Goal: Task Accomplishment & Management: Manage account settings

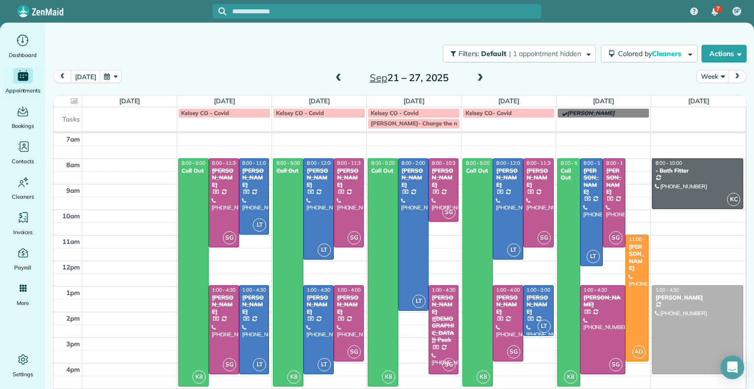
scroll to position [28, 0]
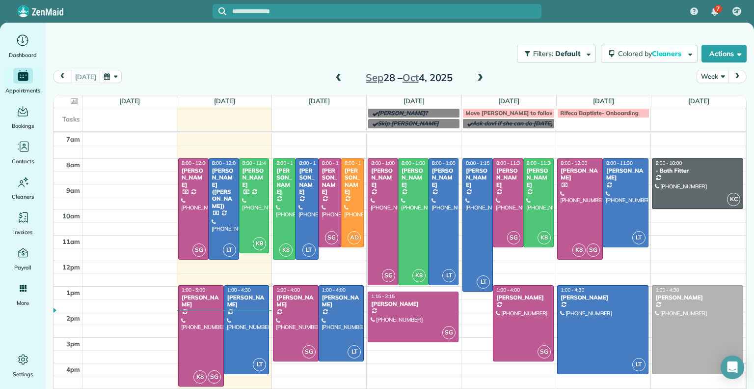
click at [334, 76] on span at bounding box center [339, 78] width 11 height 9
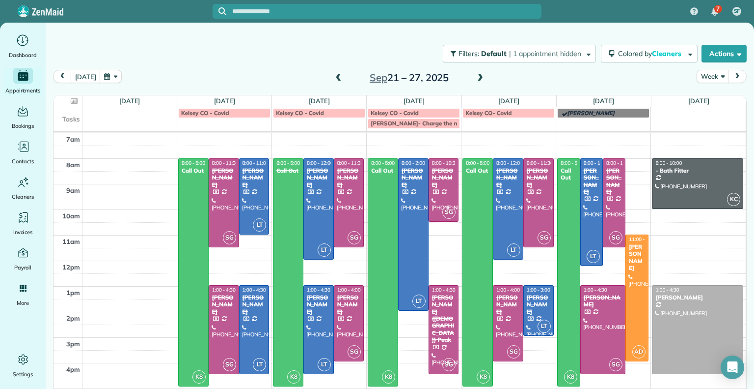
click at [334, 76] on span at bounding box center [339, 78] width 11 height 9
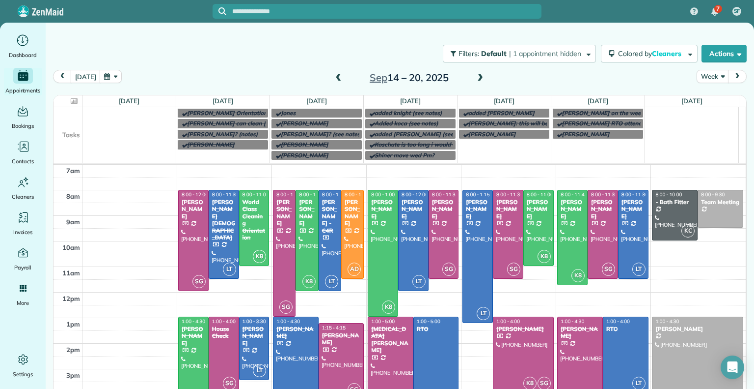
click at [477, 81] on span at bounding box center [480, 78] width 11 height 9
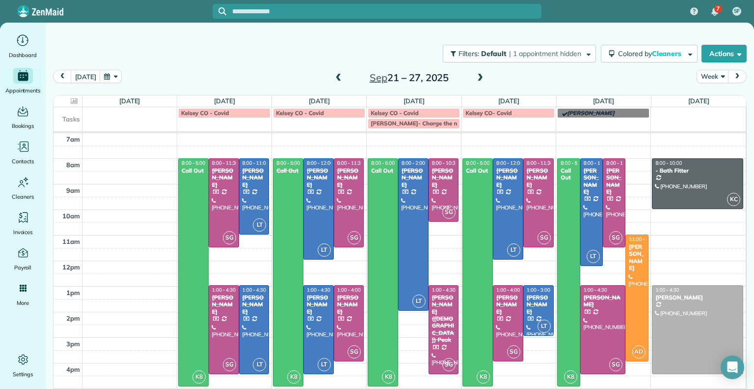
click at [475, 83] on span at bounding box center [480, 78] width 11 height 15
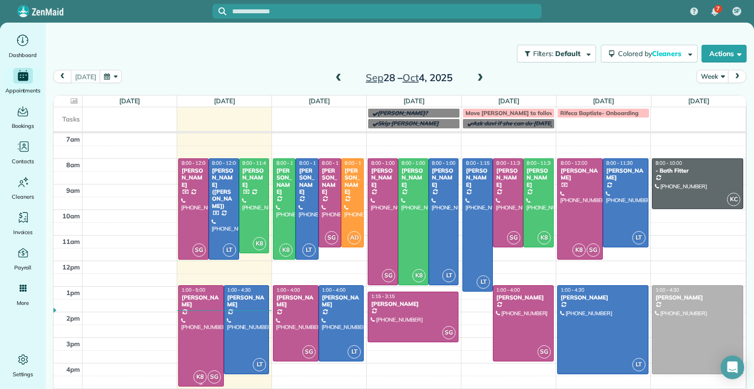
click at [207, 309] on div at bounding box center [201, 335] width 45 height 100
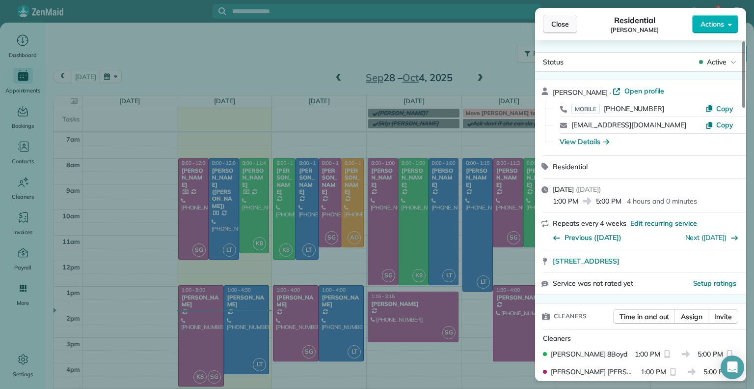
click at [559, 27] on span "Close" at bounding box center [561, 24] width 18 height 10
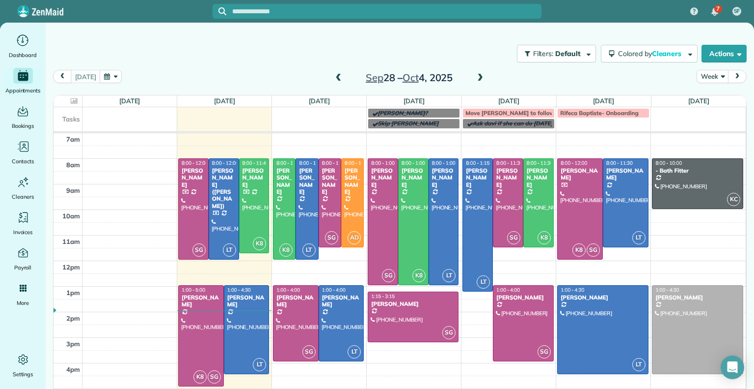
click at [334, 80] on span at bounding box center [339, 78] width 11 height 9
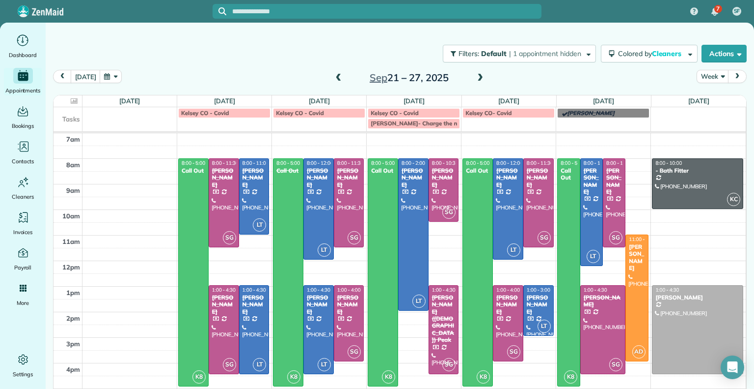
click at [334, 80] on span at bounding box center [339, 78] width 11 height 9
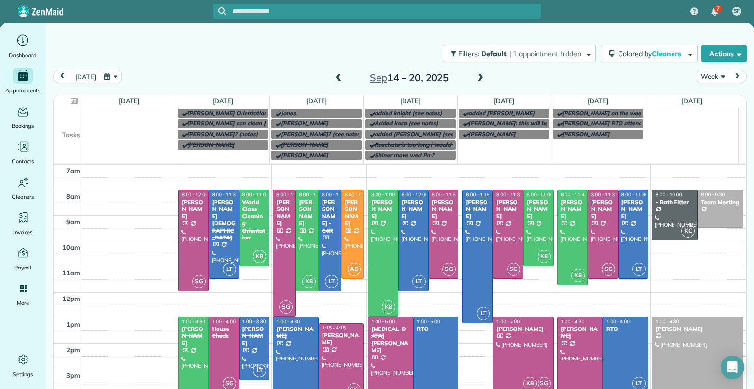
click at [334, 80] on span at bounding box center [339, 78] width 11 height 9
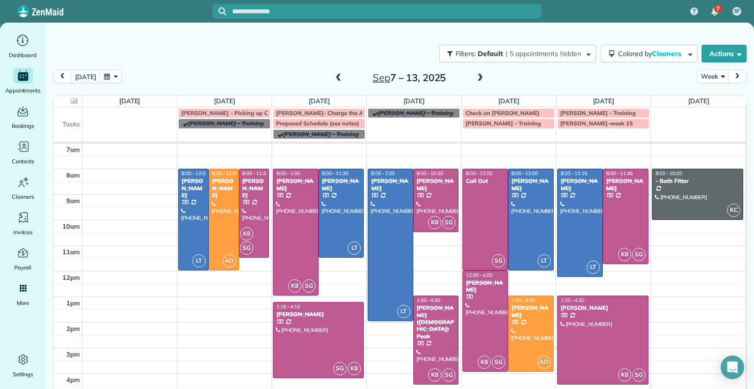
click at [334, 80] on span at bounding box center [339, 78] width 11 height 9
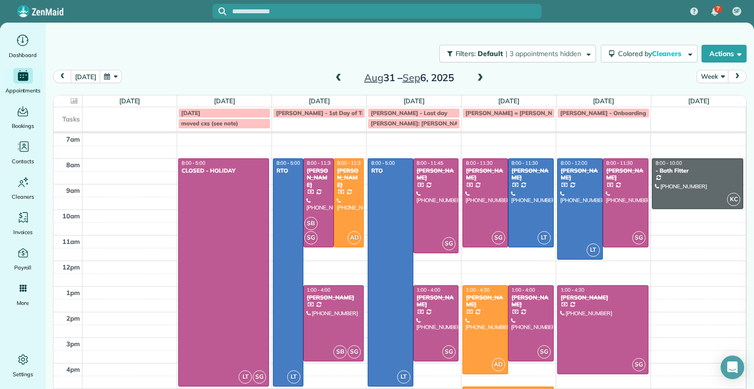
click at [475, 84] on span at bounding box center [480, 78] width 11 height 15
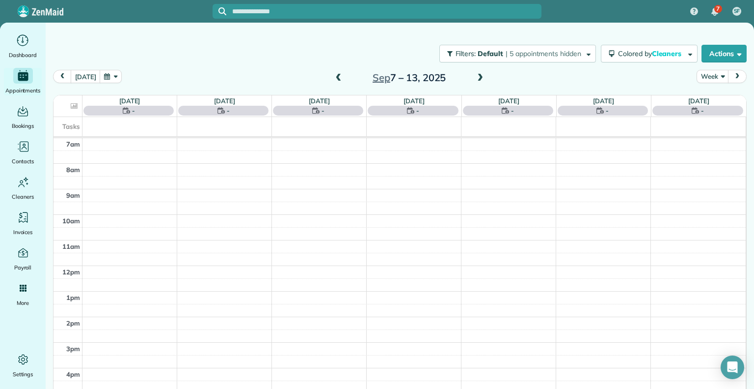
click at [475, 84] on span at bounding box center [480, 78] width 11 height 15
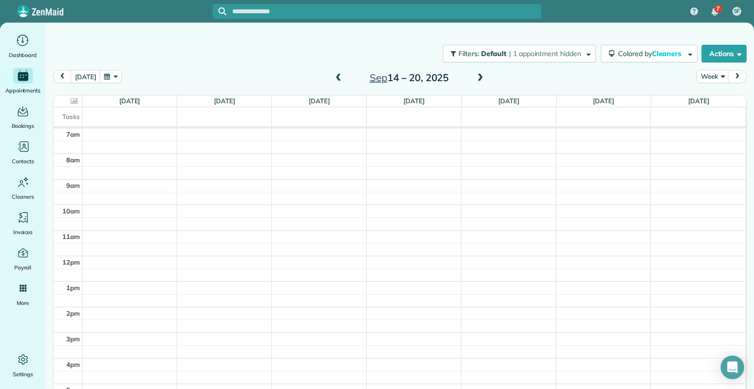
click at [478, 77] on span at bounding box center [480, 78] width 11 height 9
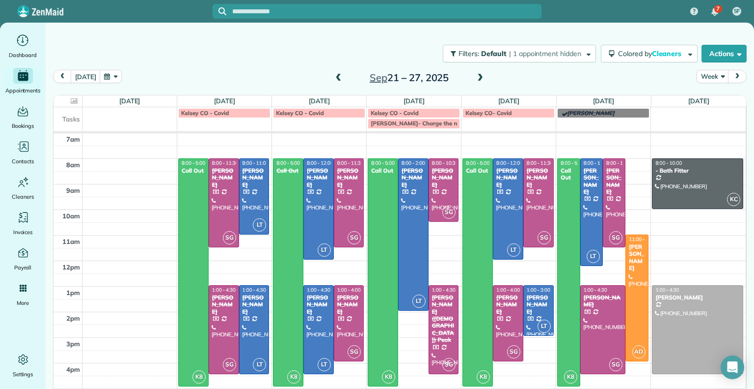
click at [478, 77] on span at bounding box center [480, 78] width 11 height 9
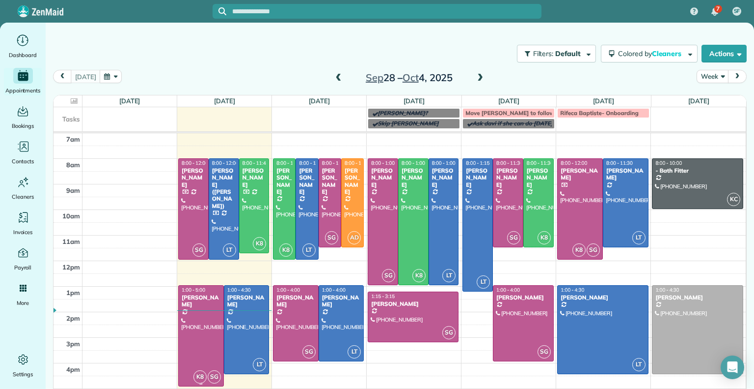
click at [193, 313] on div at bounding box center [201, 335] width 45 height 100
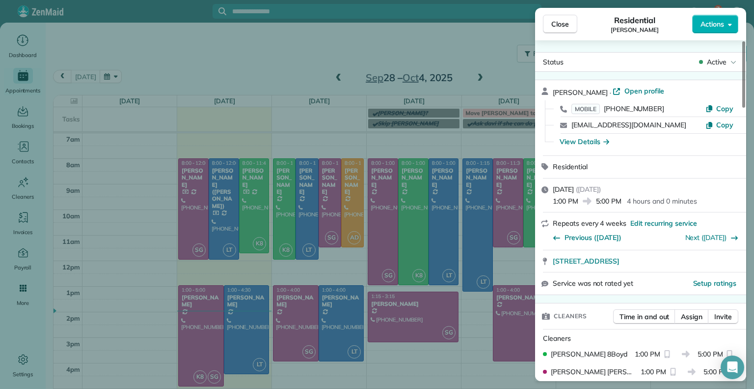
click at [140, 29] on div "Close Residential Sarah Craig Actions Status Active Sarah Craig · Open profile …" at bounding box center [377, 194] width 754 height 389
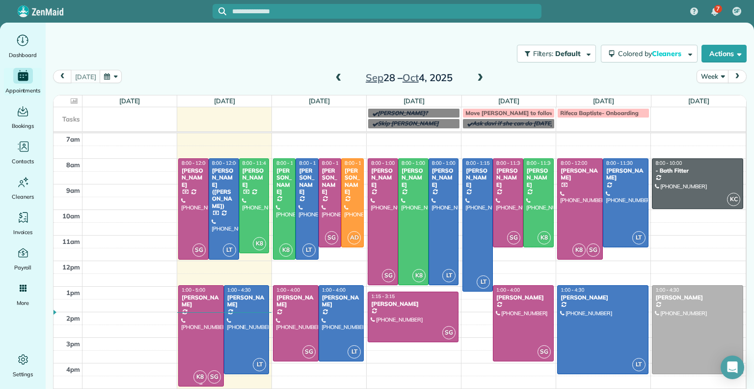
click at [195, 306] on div at bounding box center [201, 335] width 45 height 100
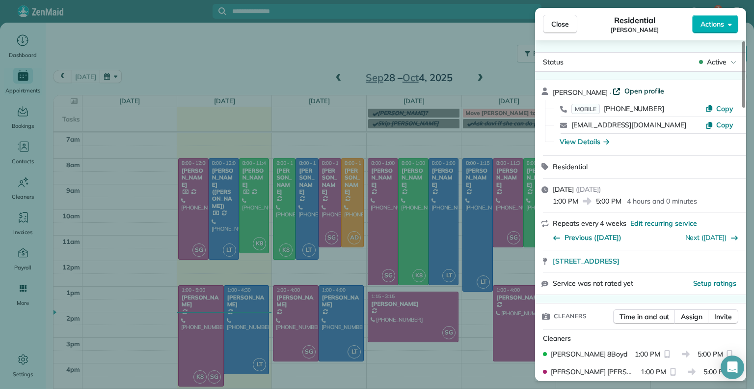
click at [627, 88] on span "Open profile" at bounding box center [645, 91] width 40 height 10
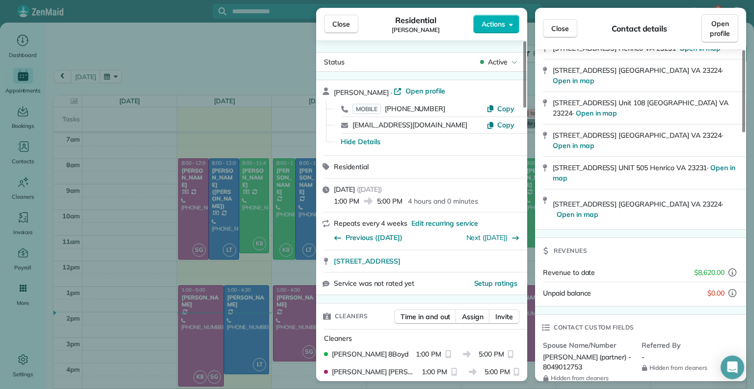
scroll to position [184, 0]
click at [83, 43] on div "Close Residential Sarah Craig Actions Status Active Sarah Craig · Open profile …" at bounding box center [377, 194] width 754 height 389
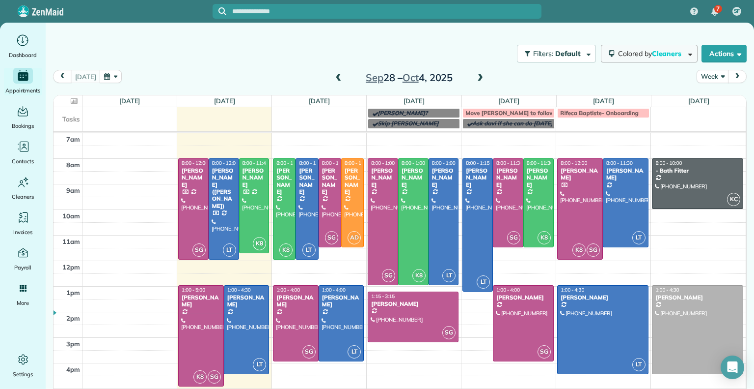
click at [641, 56] on span "Colored by Cleaners" at bounding box center [651, 53] width 67 height 9
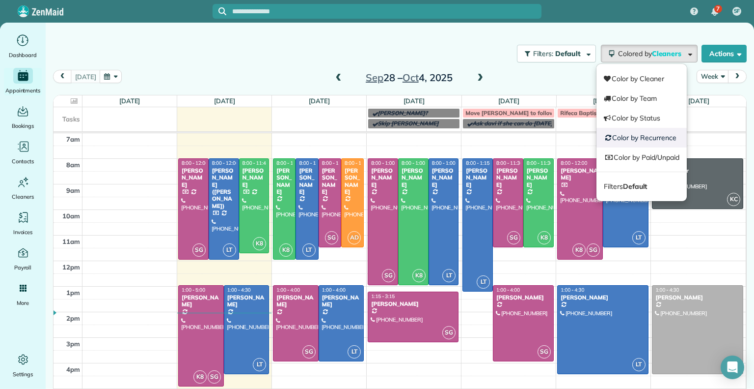
click at [624, 137] on link "Color by Recurrence" at bounding box center [642, 138] width 90 height 20
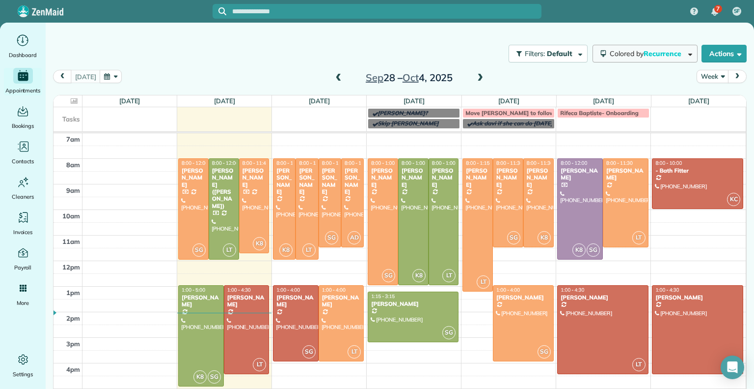
click at [644, 52] on span "Recurrence" at bounding box center [664, 53] width 40 height 9
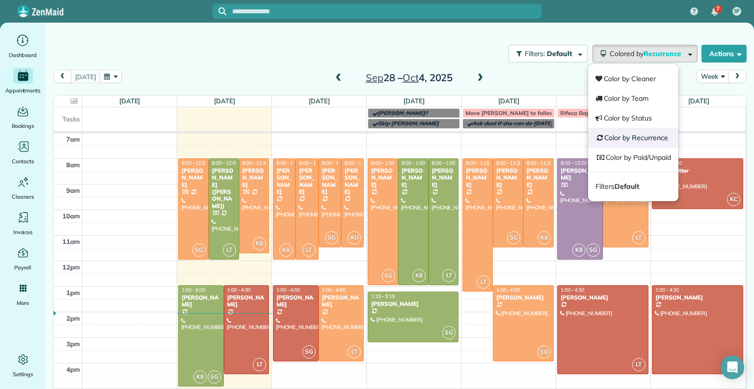
click at [644, 137] on link "Color by Recurrence" at bounding box center [633, 138] width 90 height 20
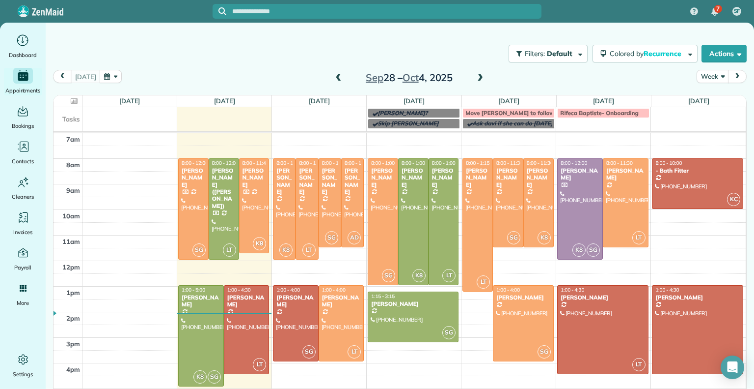
click at [475, 83] on span at bounding box center [480, 78] width 11 height 15
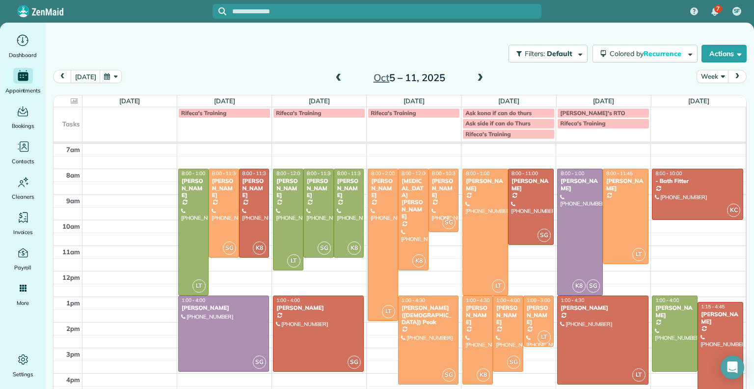
click at [334, 84] on span at bounding box center [339, 78] width 11 height 15
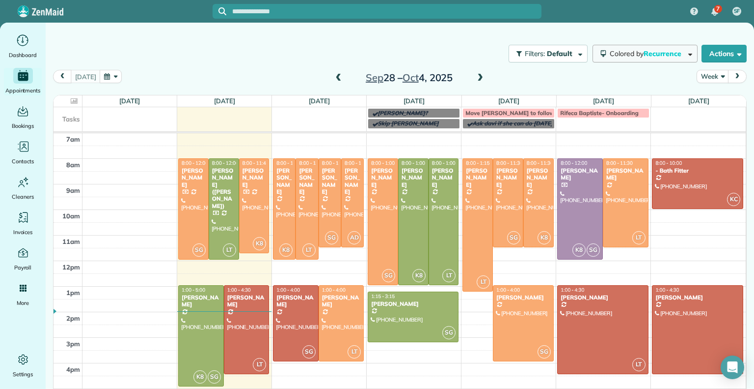
click at [618, 53] on span "Colored by Recurrence" at bounding box center [647, 53] width 75 height 9
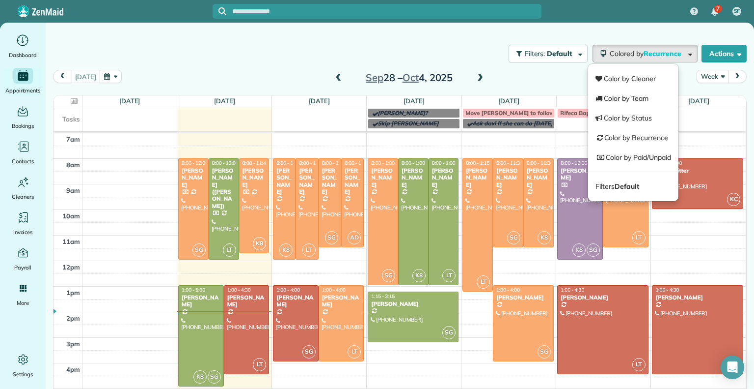
click at [437, 54] on div "Filters: Default Colored by Recurrence Color by Cleaner Color by Team Color by …" at bounding box center [400, 53] width 709 height 32
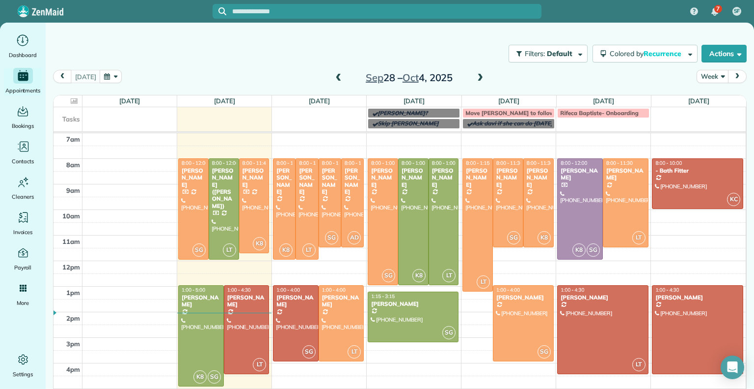
click at [475, 78] on span at bounding box center [480, 78] width 11 height 9
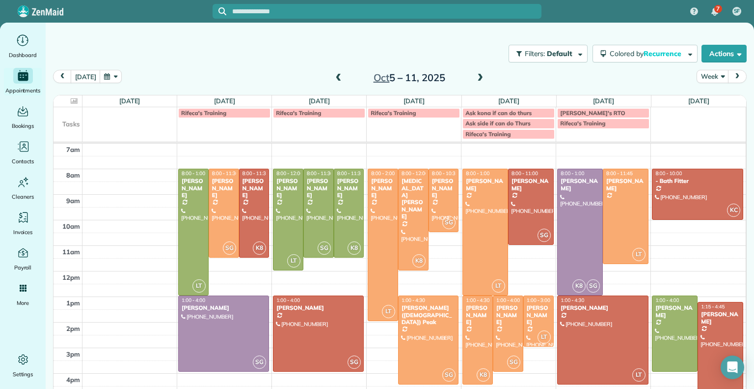
click at [334, 84] on span at bounding box center [339, 78] width 11 height 15
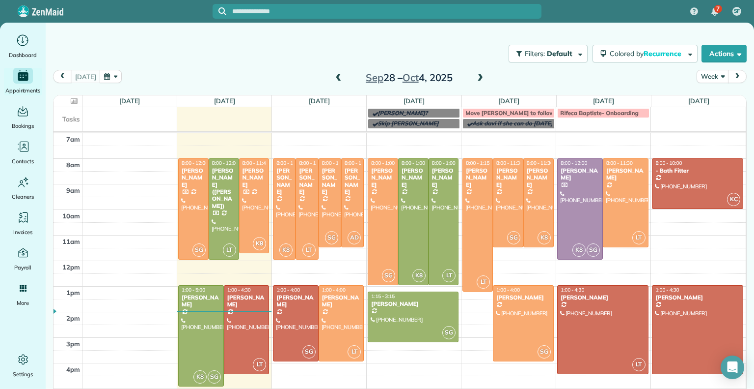
click at [477, 76] on span at bounding box center [480, 78] width 11 height 9
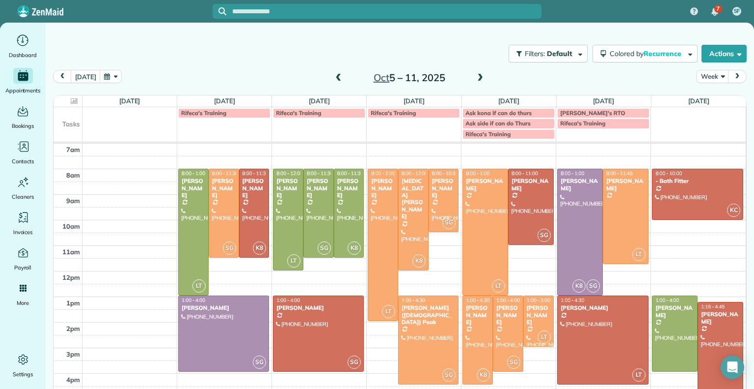
click at [334, 75] on span at bounding box center [339, 78] width 11 height 9
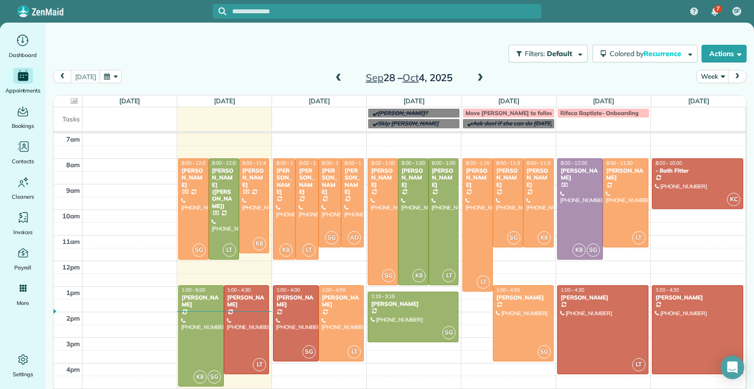
click at [334, 76] on span at bounding box center [339, 78] width 11 height 9
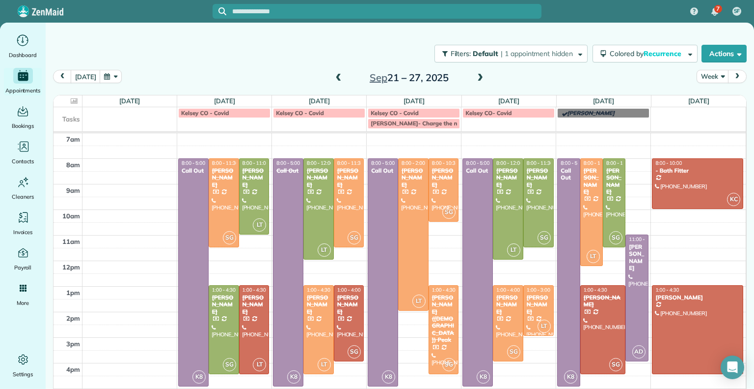
click at [334, 76] on span at bounding box center [339, 78] width 11 height 9
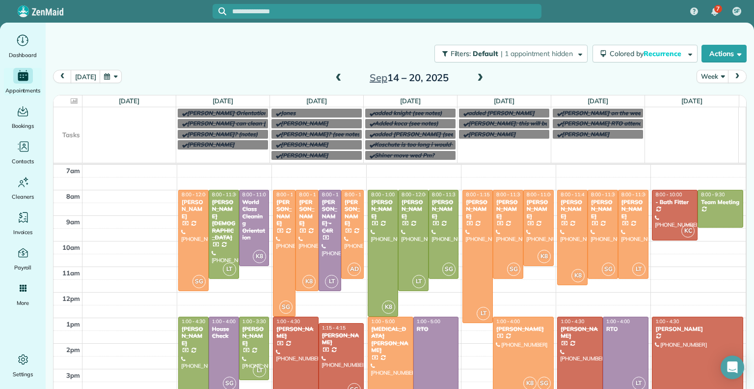
click at [334, 76] on span at bounding box center [339, 78] width 11 height 9
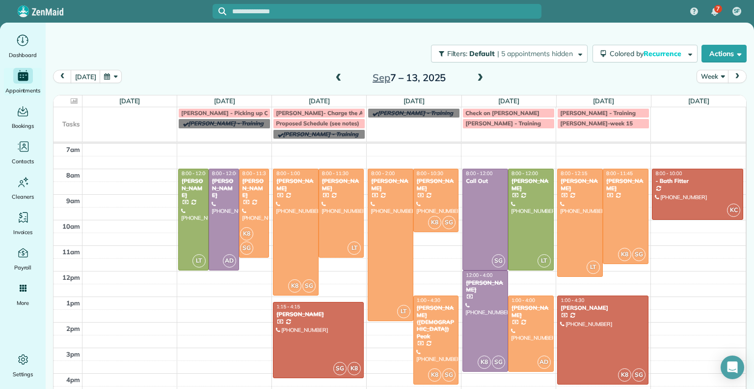
click at [334, 76] on span at bounding box center [339, 78] width 11 height 9
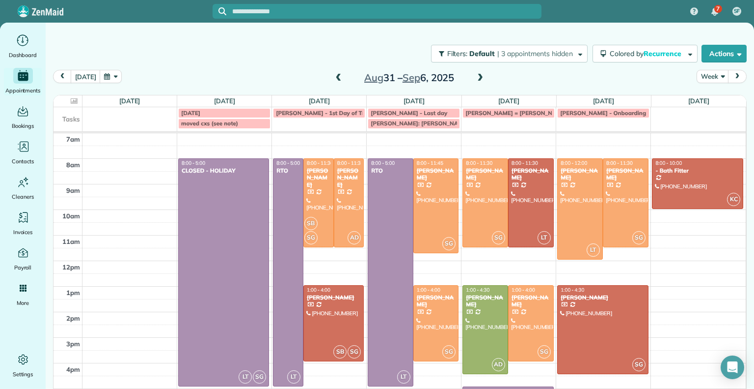
click at [475, 80] on span at bounding box center [480, 78] width 11 height 9
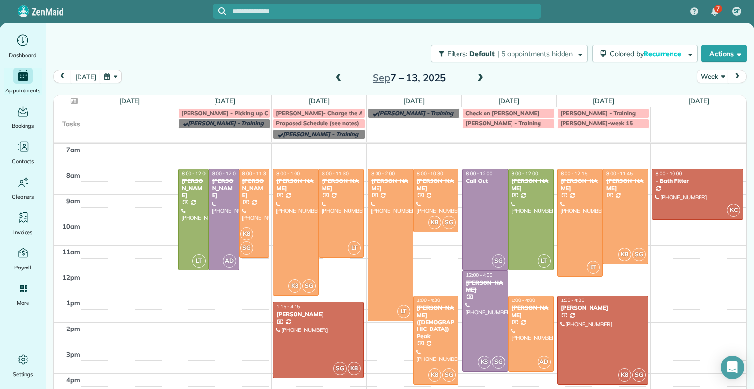
click at [475, 76] on span at bounding box center [480, 78] width 11 height 9
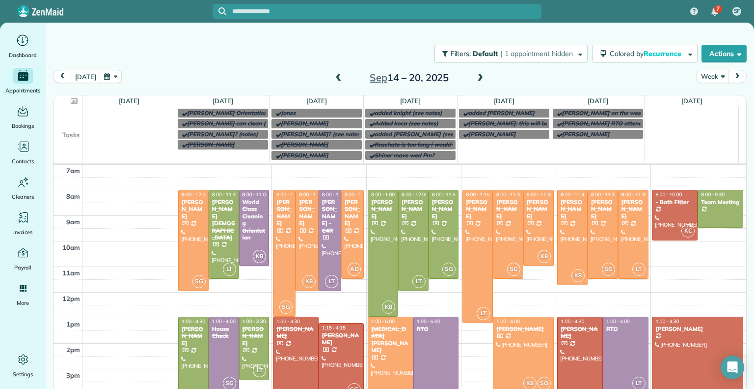
click at [475, 76] on span at bounding box center [480, 78] width 11 height 9
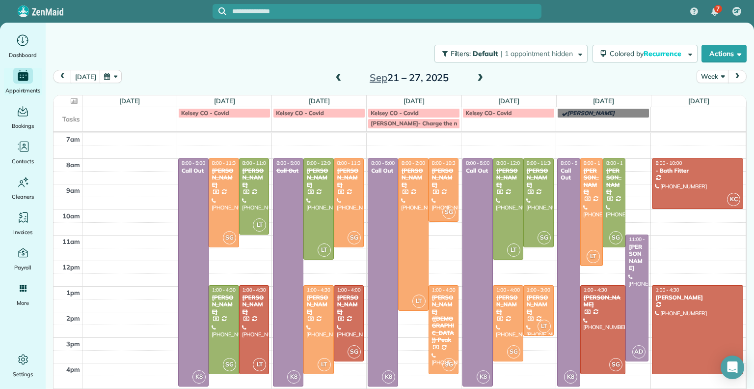
click at [475, 76] on span at bounding box center [480, 78] width 11 height 9
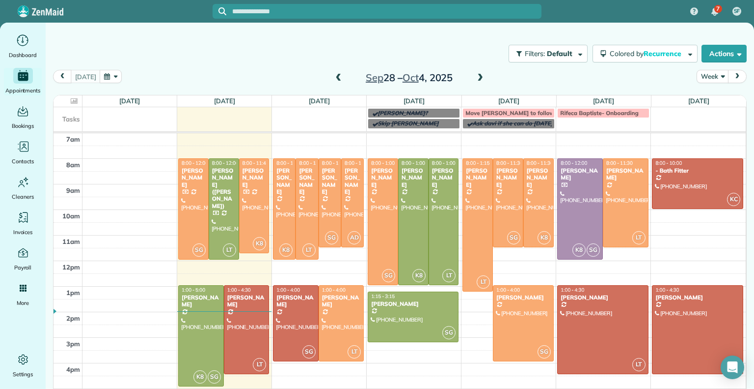
click at [475, 80] on span at bounding box center [480, 78] width 11 height 9
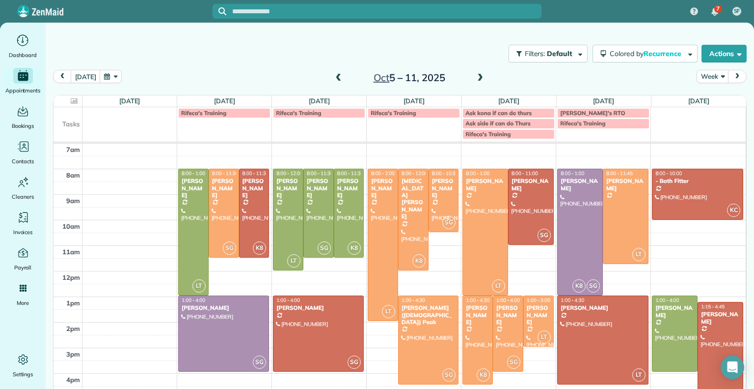
click at [334, 77] on span at bounding box center [339, 78] width 11 height 9
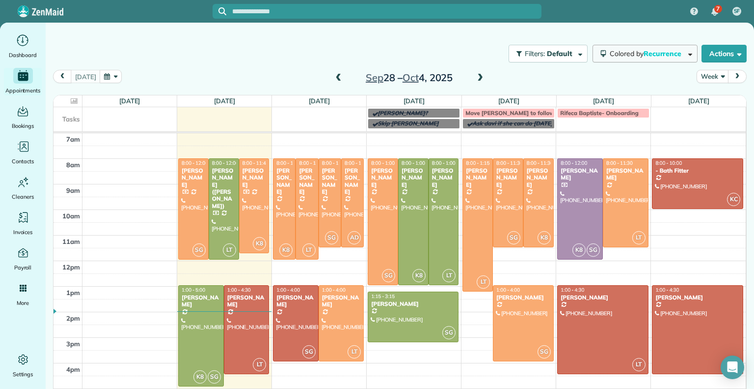
click at [619, 56] on span "Colored by Recurrence" at bounding box center [647, 53] width 75 height 9
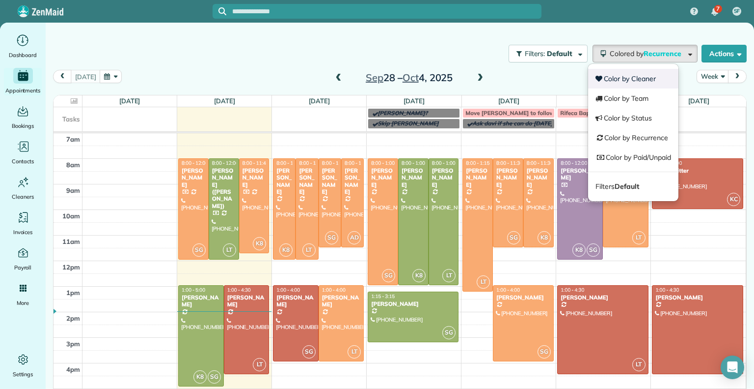
click at [620, 77] on link "Color by Cleaner" at bounding box center [633, 79] width 90 height 20
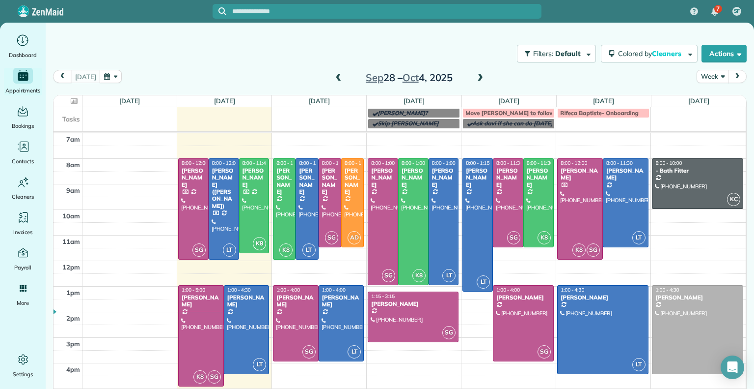
click at [475, 80] on span at bounding box center [480, 78] width 11 height 9
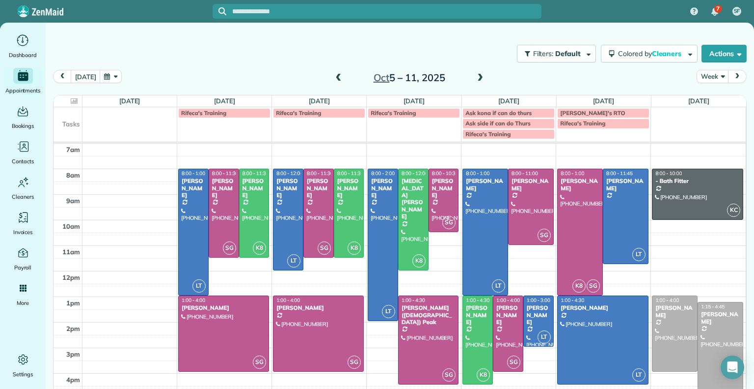
click at [334, 79] on span at bounding box center [339, 78] width 11 height 9
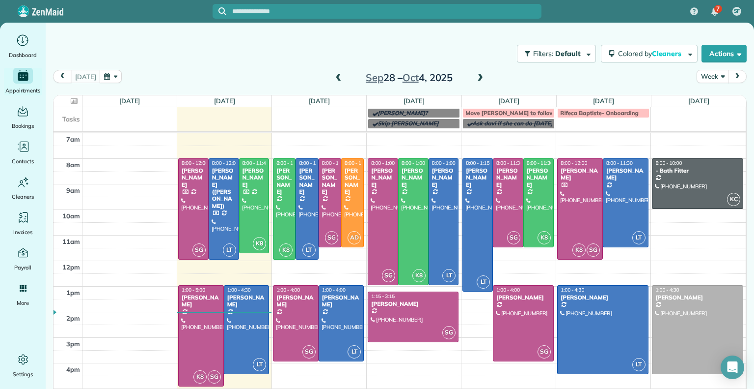
click at [334, 76] on span at bounding box center [339, 78] width 11 height 9
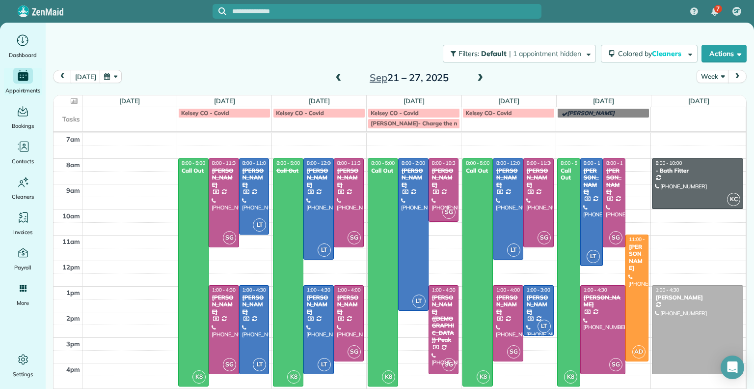
click at [334, 76] on span at bounding box center [339, 78] width 11 height 9
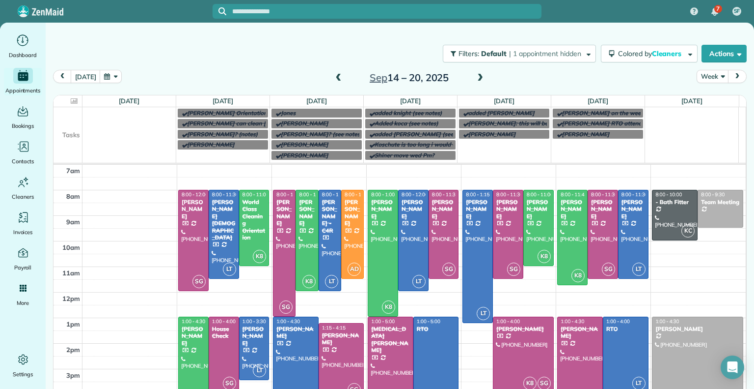
click at [475, 78] on span at bounding box center [480, 78] width 11 height 9
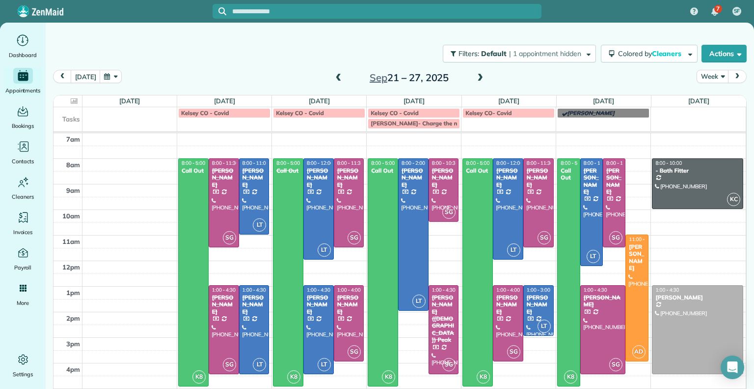
click at [475, 78] on span at bounding box center [480, 78] width 11 height 9
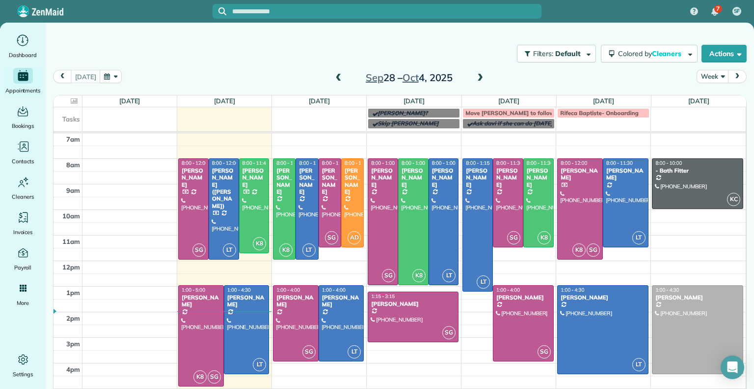
click at [334, 77] on span at bounding box center [339, 78] width 11 height 9
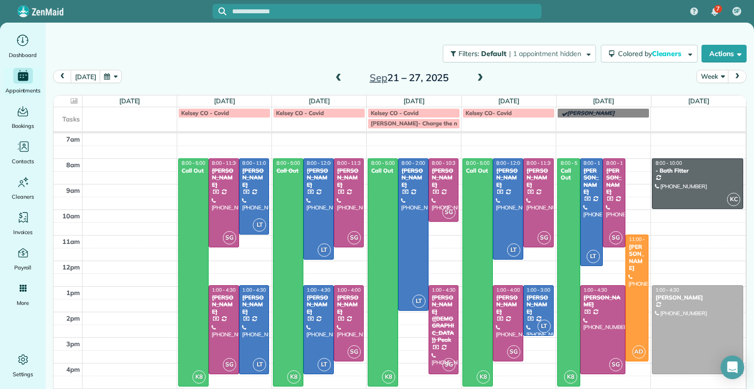
click at [334, 77] on span at bounding box center [339, 78] width 11 height 9
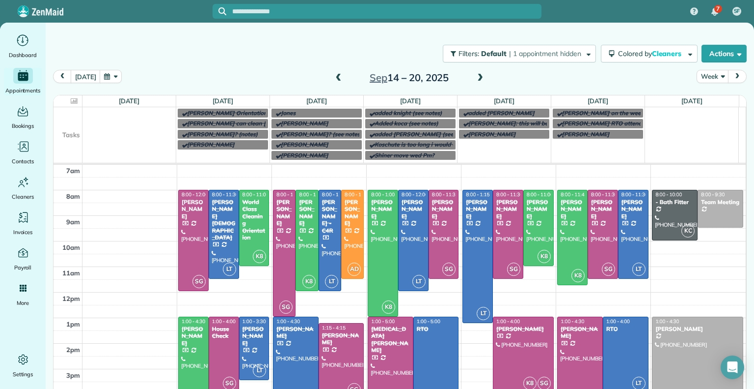
click at [475, 74] on span at bounding box center [480, 78] width 11 height 9
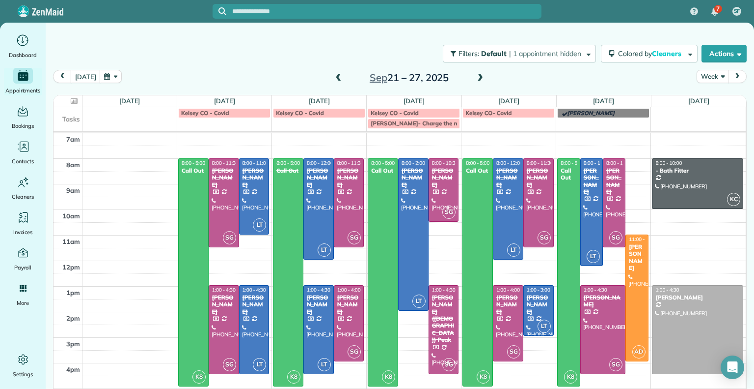
click at [475, 74] on span at bounding box center [480, 78] width 11 height 9
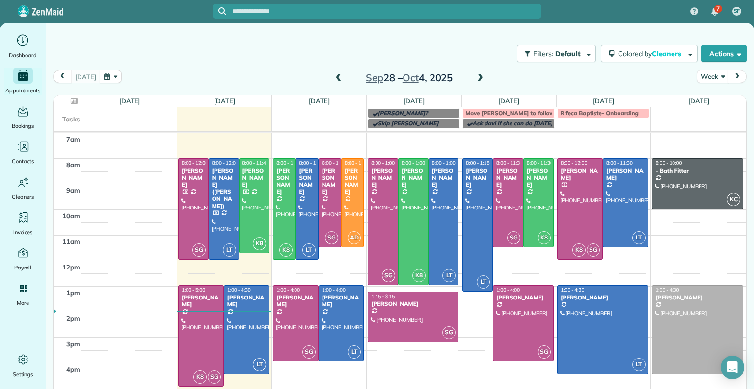
click at [415, 204] on div at bounding box center [413, 222] width 29 height 126
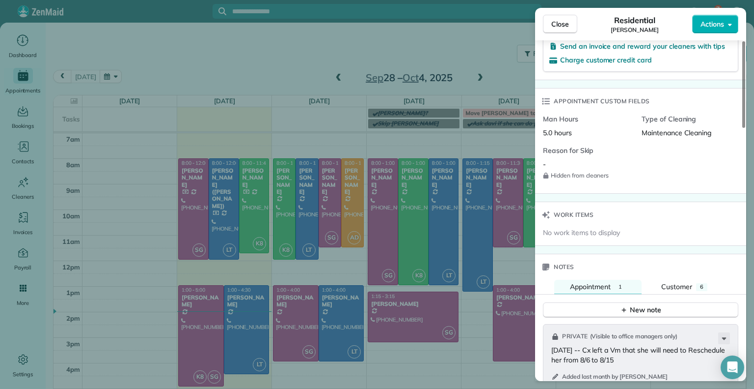
scroll to position [672, 0]
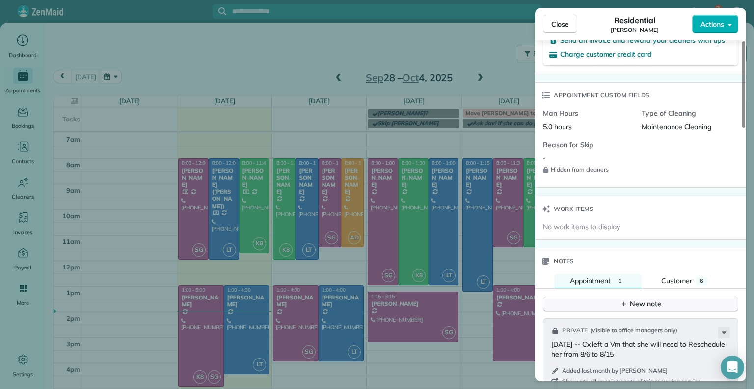
click at [688, 296] on button "New note" at bounding box center [640, 303] width 195 height 15
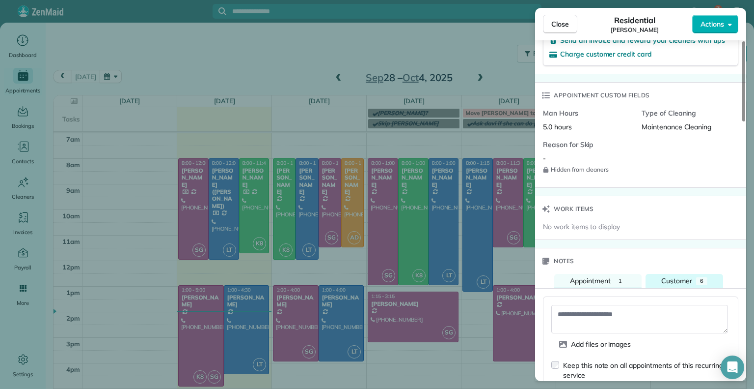
click at [688, 279] on span "Customer" at bounding box center [677, 280] width 31 height 9
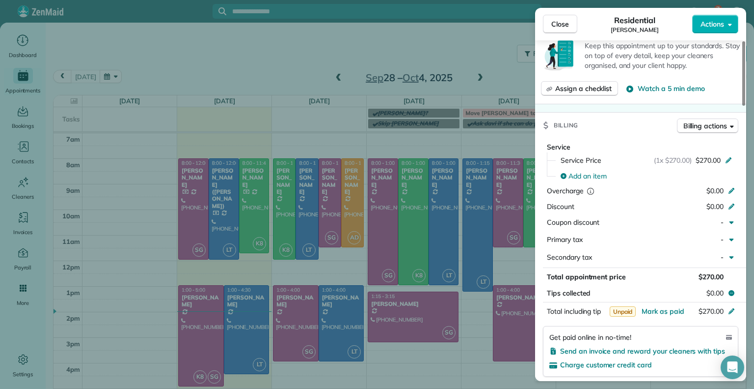
scroll to position [0, 0]
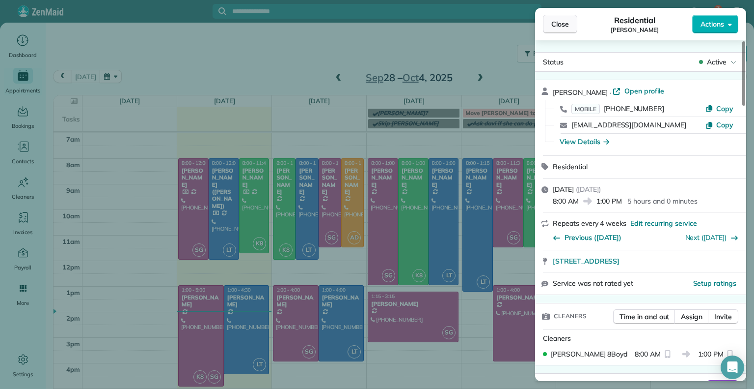
click at [566, 19] on button "Close" at bounding box center [560, 24] width 34 height 19
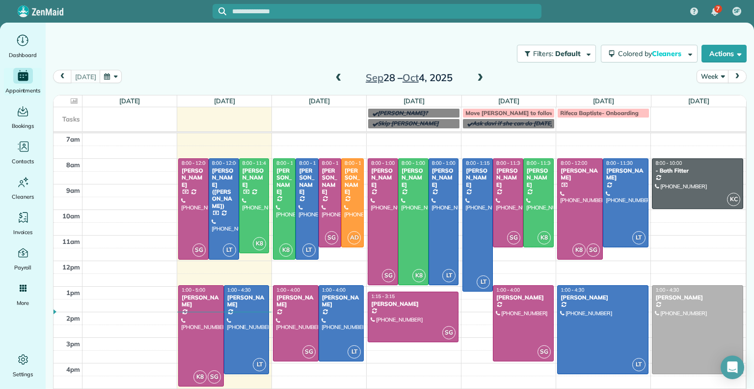
click at [338, 76] on span at bounding box center [339, 78] width 11 height 9
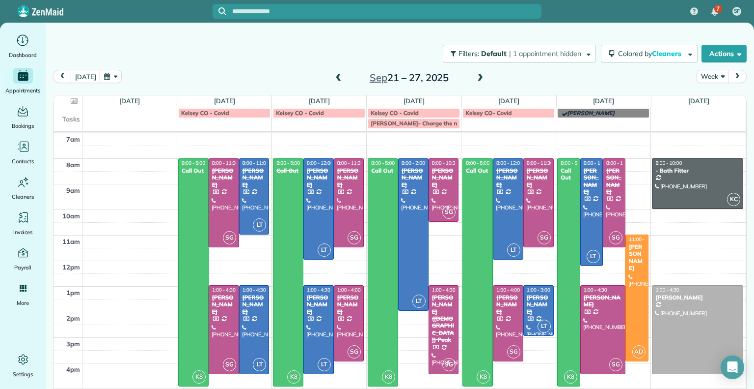
click at [338, 76] on span at bounding box center [339, 78] width 11 height 9
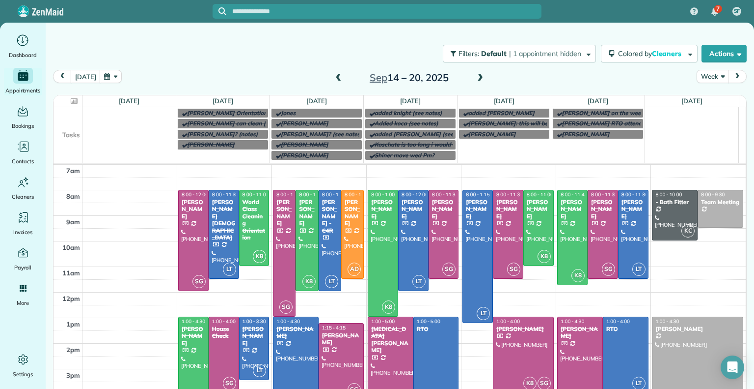
click at [338, 76] on span at bounding box center [339, 78] width 11 height 9
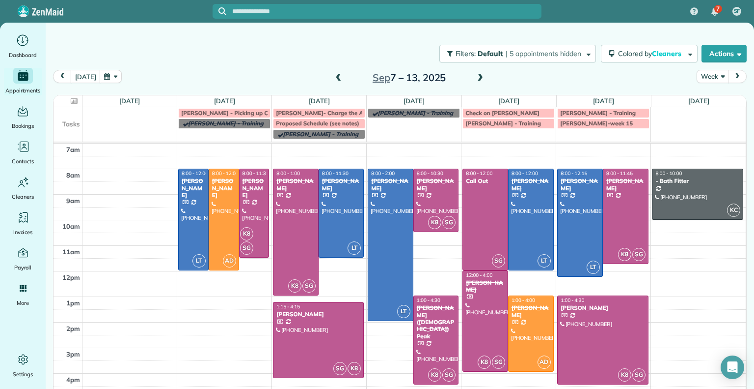
click at [338, 76] on span at bounding box center [339, 78] width 11 height 9
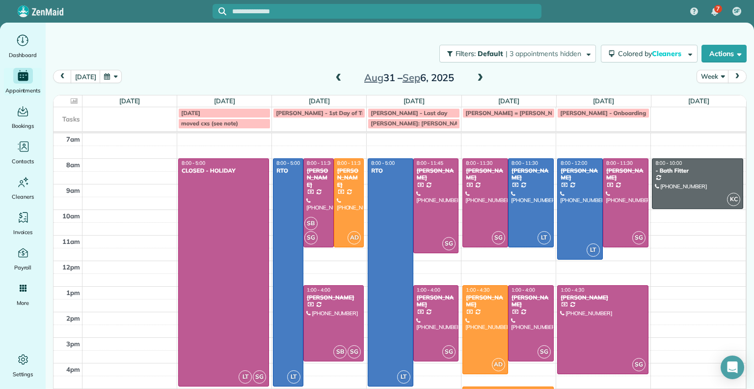
click at [338, 76] on span at bounding box center [339, 78] width 11 height 9
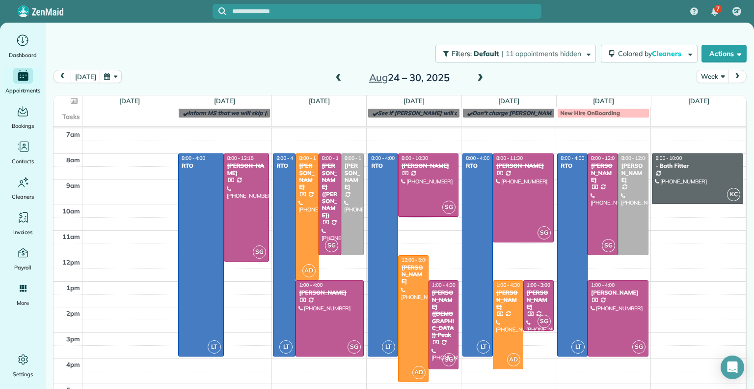
click at [338, 76] on span at bounding box center [339, 78] width 11 height 9
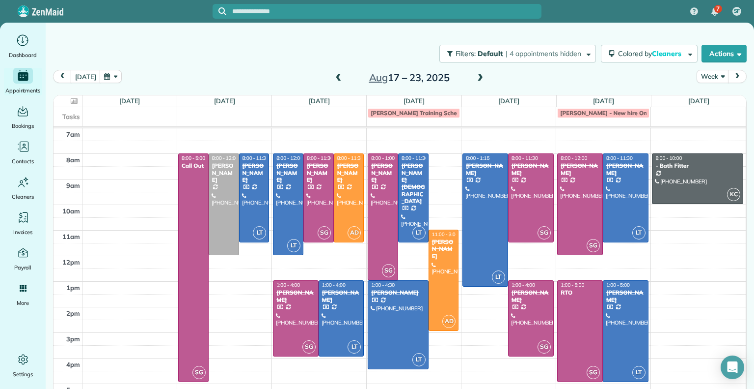
click at [338, 76] on span at bounding box center [339, 78] width 11 height 9
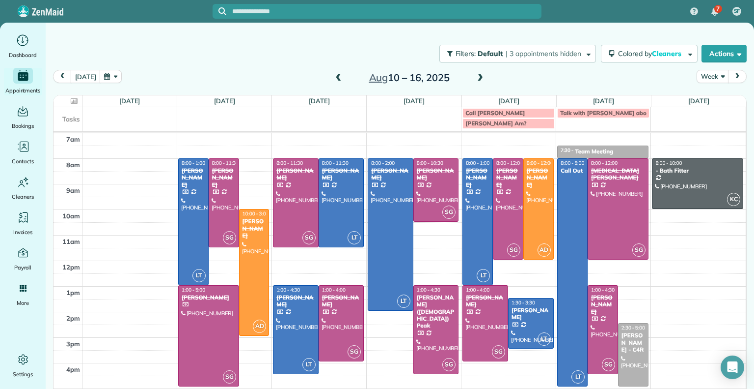
click at [338, 76] on span at bounding box center [339, 78] width 11 height 9
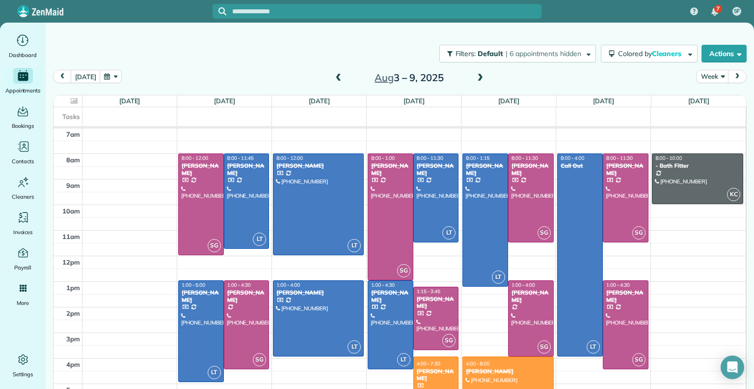
click at [338, 76] on span at bounding box center [339, 78] width 11 height 9
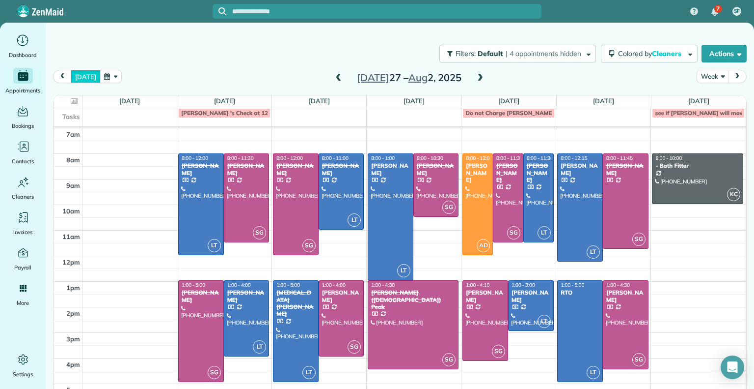
click at [83, 74] on button "today" at bounding box center [85, 76] width 29 height 13
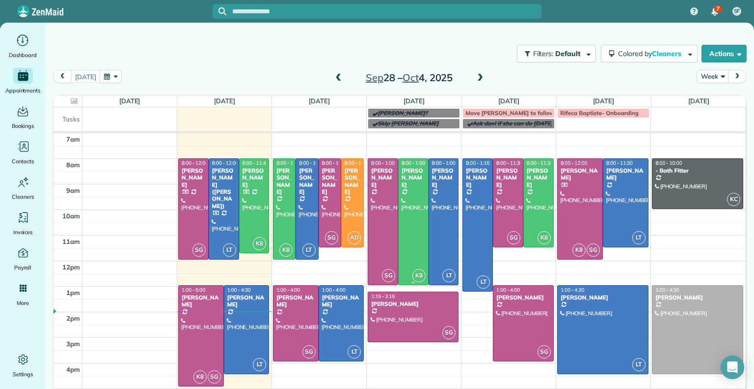
click at [413, 234] on div at bounding box center [413, 222] width 29 height 126
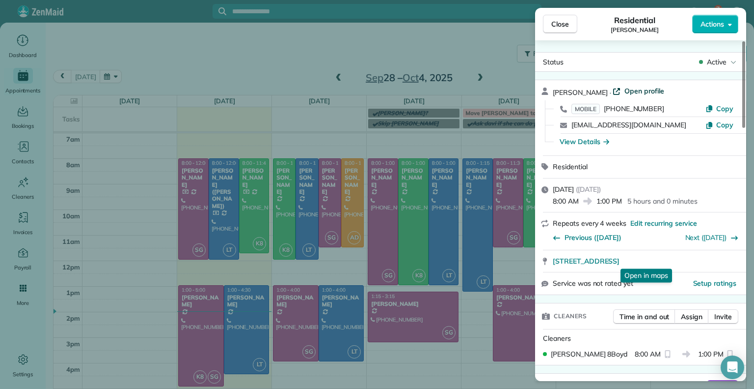
click at [631, 92] on span "Open profile" at bounding box center [645, 91] width 40 height 10
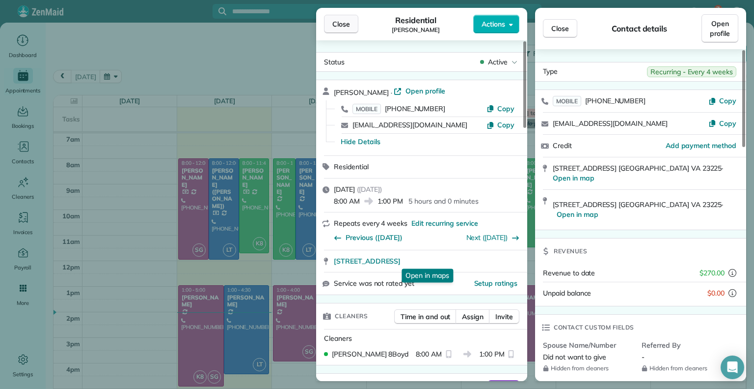
click at [334, 21] on span "Close" at bounding box center [342, 24] width 18 height 10
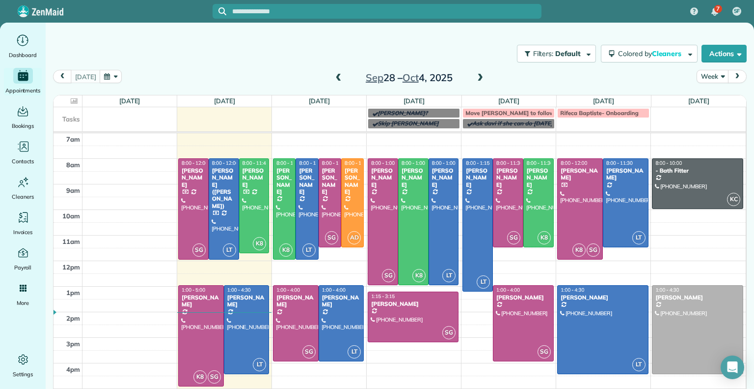
click at [476, 81] on span at bounding box center [480, 78] width 11 height 9
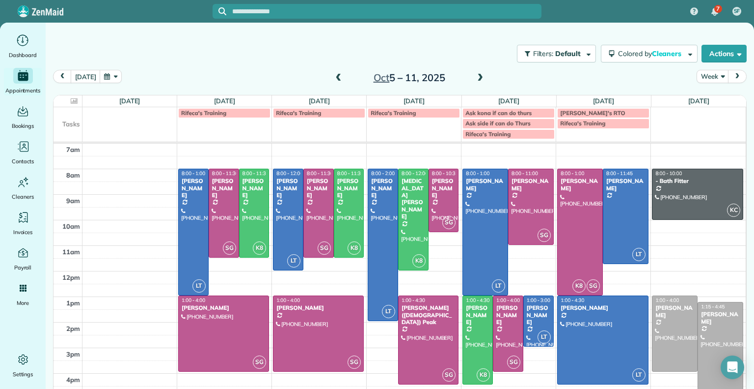
click at [331, 79] on div "Oct 5 – 11, 2025" at bounding box center [409, 78] width 157 height 16
click at [334, 78] on span at bounding box center [339, 78] width 11 height 9
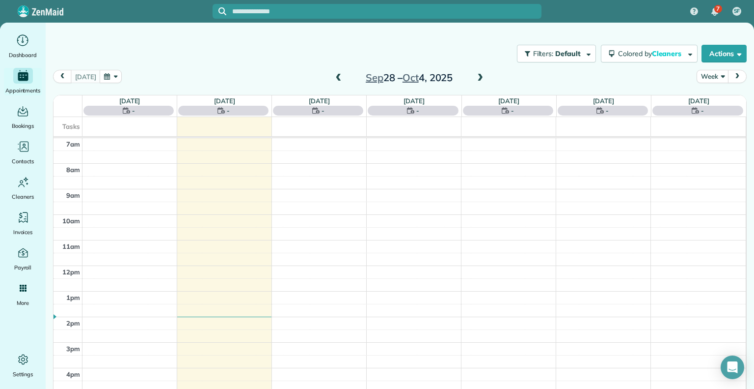
click at [334, 78] on span at bounding box center [339, 78] width 11 height 9
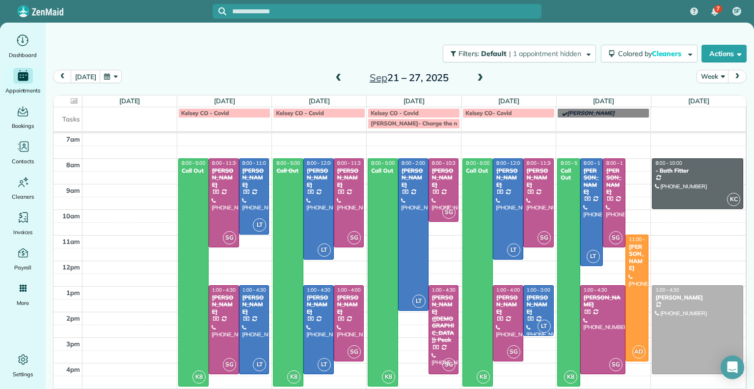
click at [334, 78] on span at bounding box center [339, 78] width 11 height 9
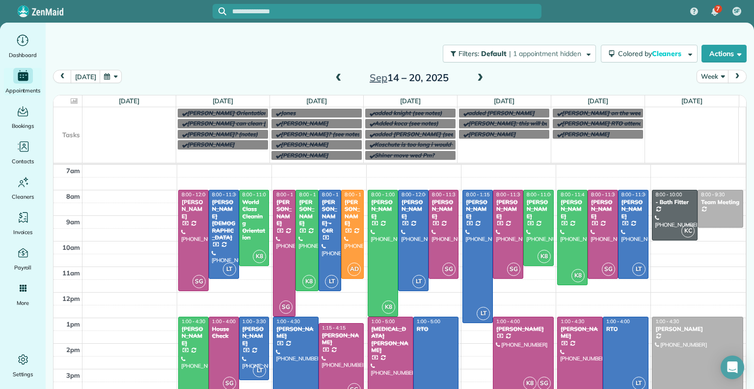
click at [475, 77] on span at bounding box center [480, 78] width 11 height 9
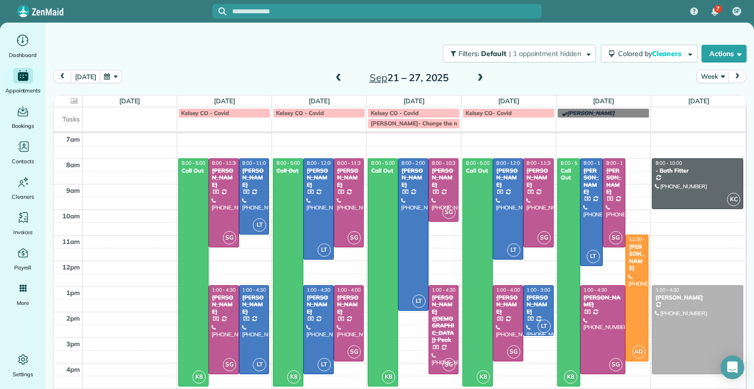
click at [475, 77] on span at bounding box center [480, 78] width 11 height 9
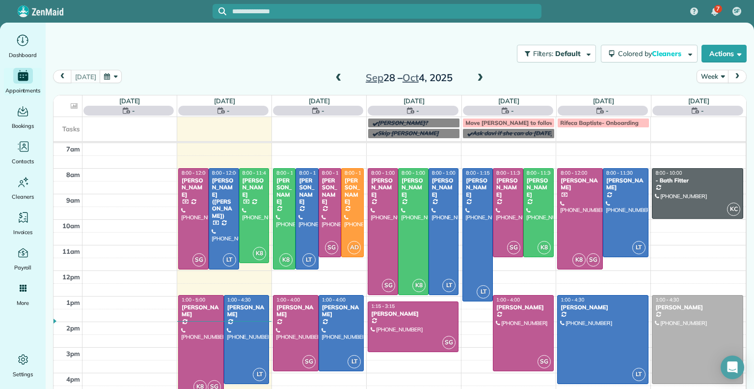
click at [475, 77] on span at bounding box center [480, 78] width 11 height 9
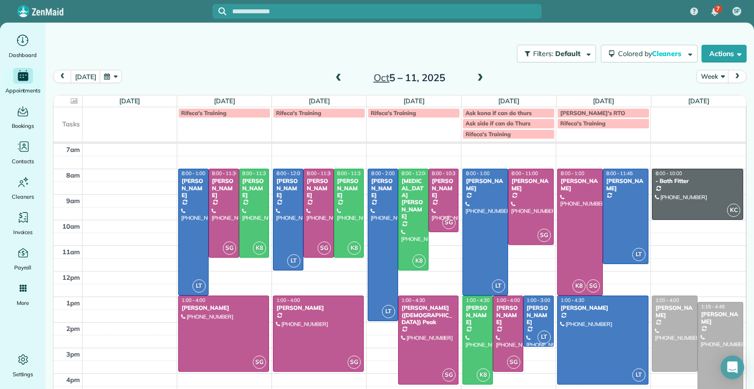
click at [475, 77] on span at bounding box center [480, 78] width 11 height 9
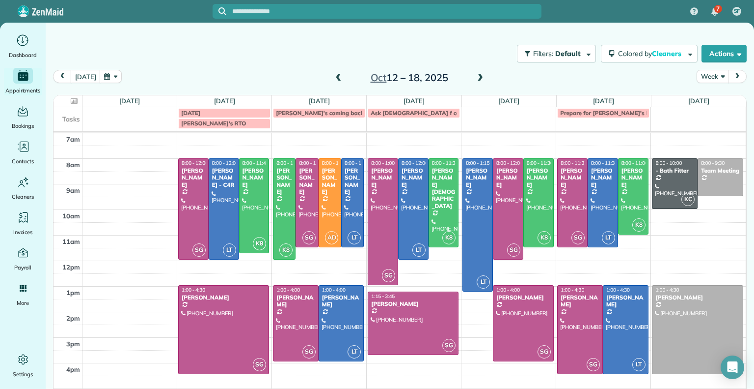
click at [475, 77] on span at bounding box center [480, 78] width 11 height 9
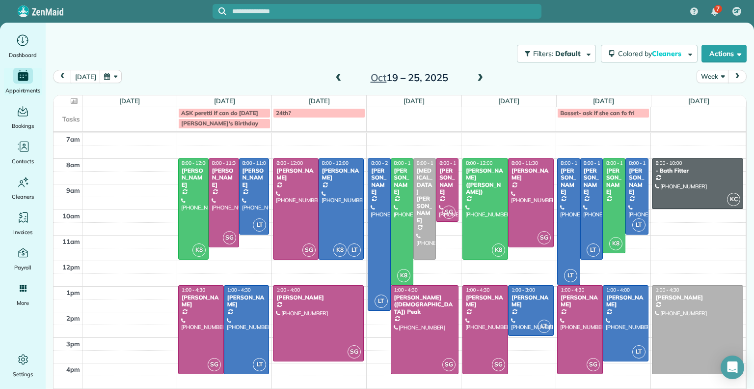
click at [334, 80] on span at bounding box center [339, 78] width 11 height 9
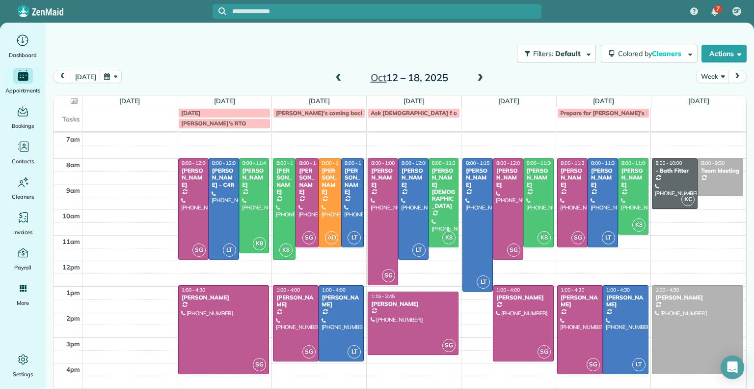
click at [334, 80] on span at bounding box center [339, 78] width 11 height 9
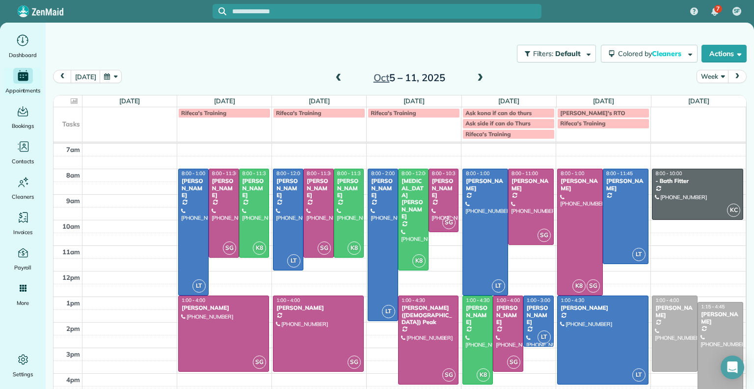
click at [334, 80] on span at bounding box center [339, 78] width 11 height 9
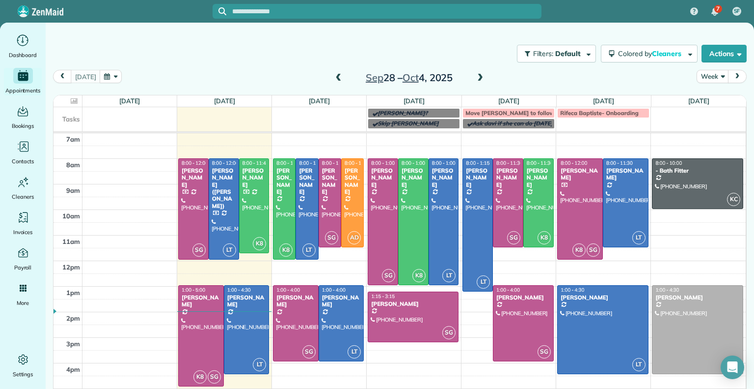
click at [475, 75] on span at bounding box center [480, 78] width 11 height 9
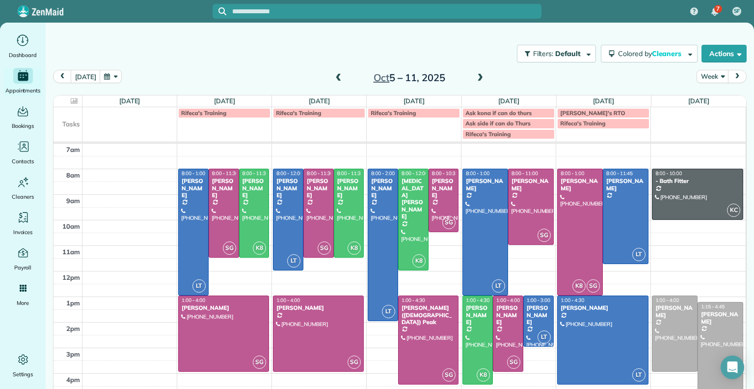
click at [475, 75] on span at bounding box center [480, 78] width 11 height 9
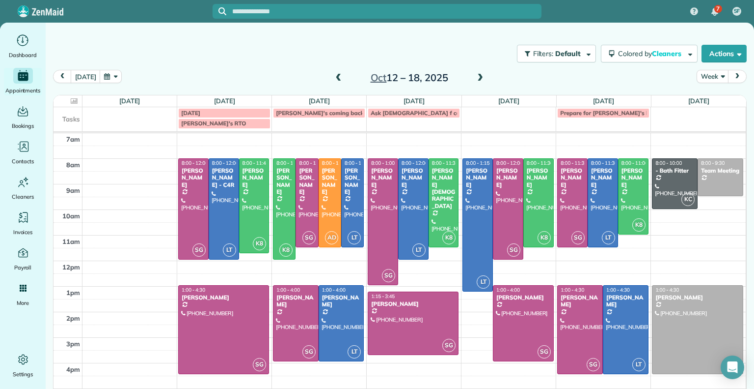
click at [475, 75] on span at bounding box center [480, 78] width 11 height 9
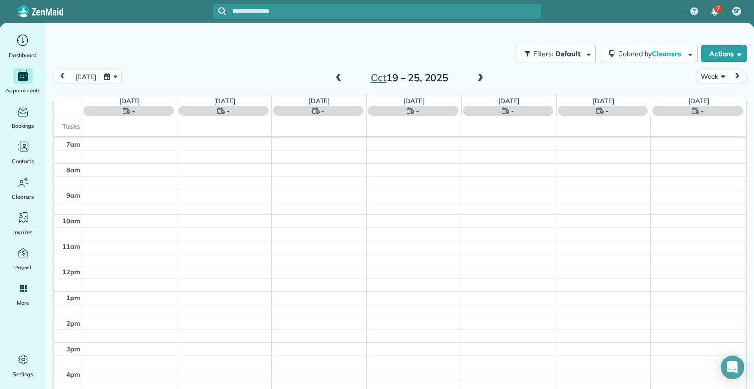
click at [475, 75] on span at bounding box center [480, 78] width 11 height 9
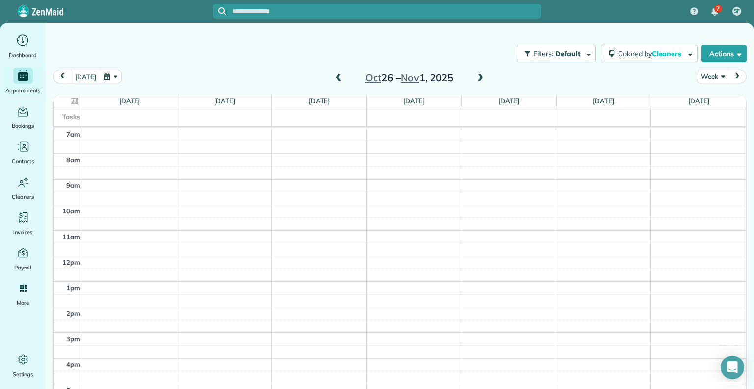
click at [334, 77] on span at bounding box center [339, 78] width 11 height 9
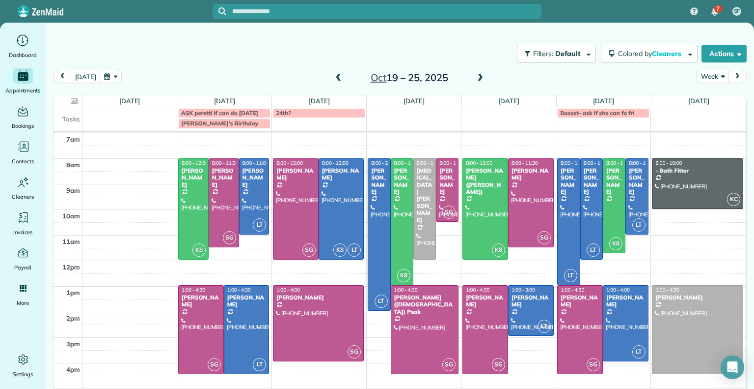
click at [334, 77] on span at bounding box center [339, 78] width 11 height 9
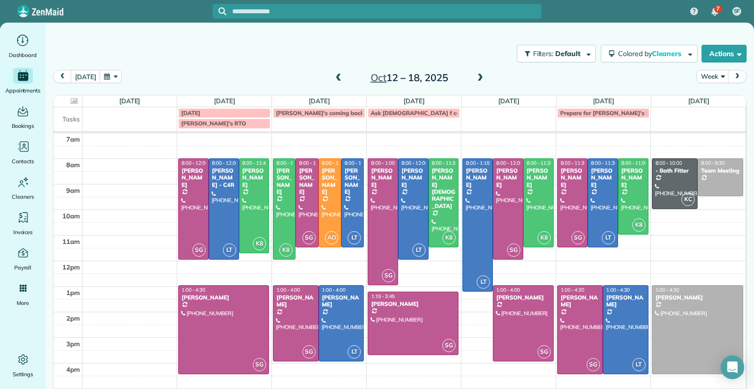
click at [334, 77] on span at bounding box center [339, 78] width 11 height 9
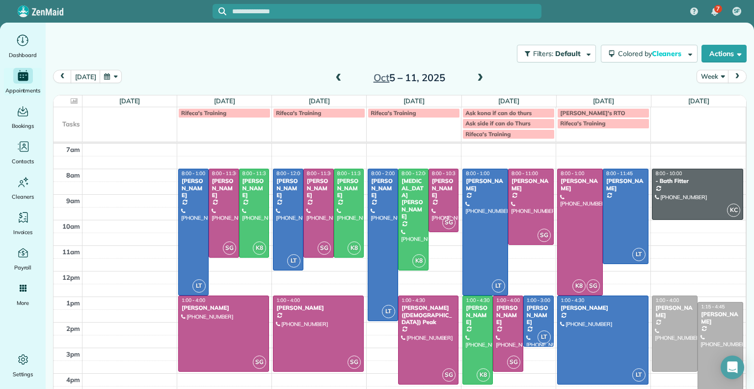
click at [334, 77] on span at bounding box center [339, 78] width 11 height 9
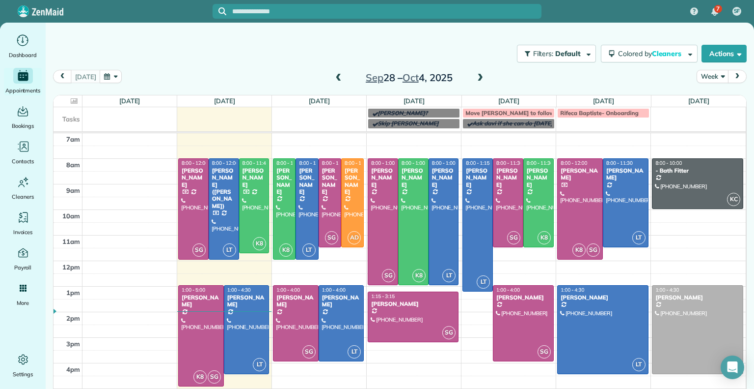
click at [476, 79] on span at bounding box center [480, 78] width 11 height 9
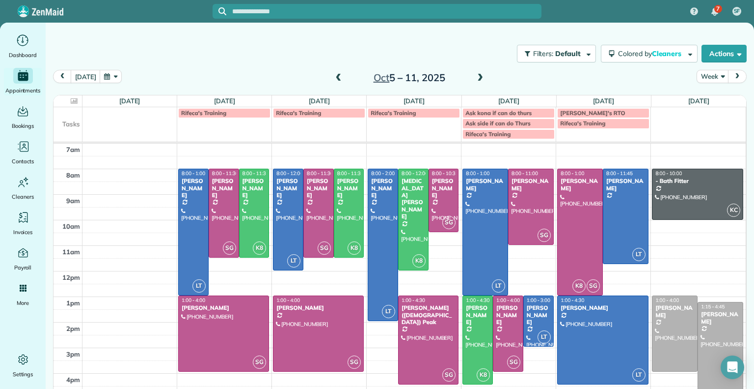
click at [476, 79] on span at bounding box center [480, 78] width 11 height 9
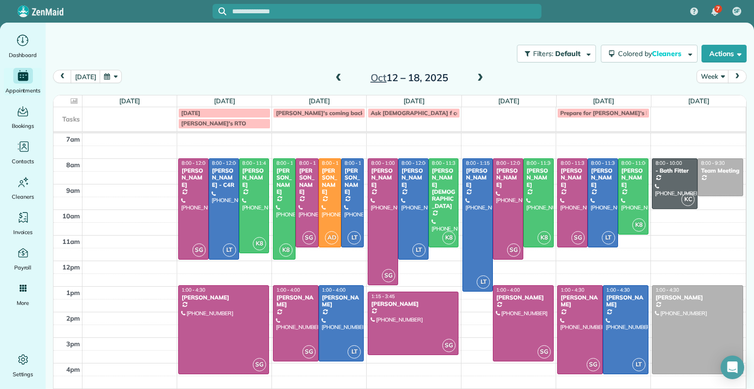
click at [476, 79] on span at bounding box center [480, 78] width 11 height 9
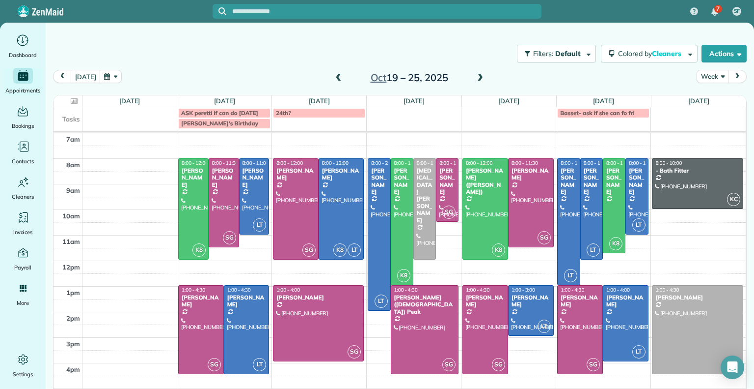
click at [334, 77] on span at bounding box center [339, 78] width 11 height 9
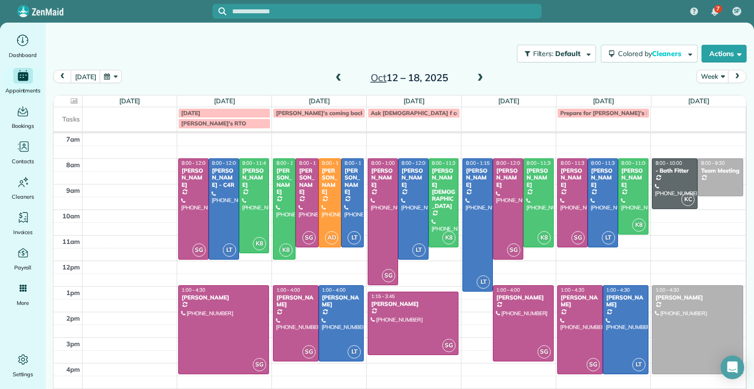
click at [334, 81] on span at bounding box center [339, 78] width 11 height 9
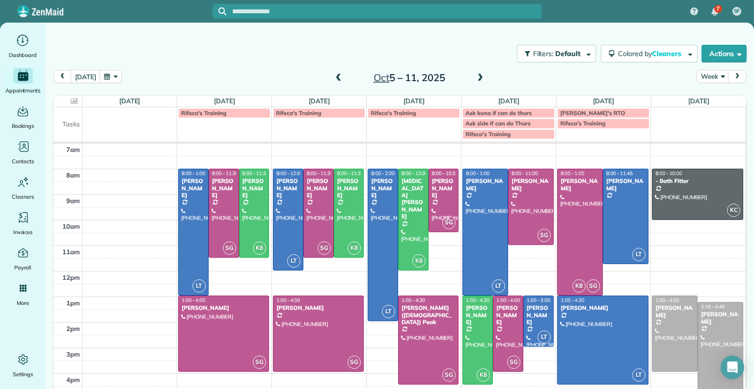
click at [334, 81] on span at bounding box center [339, 78] width 11 height 9
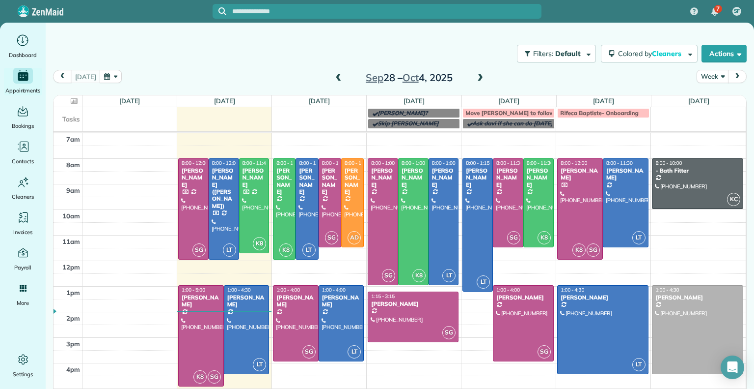
click at [475, 78] on span at bounding box center [480, 78] width 11 height 9
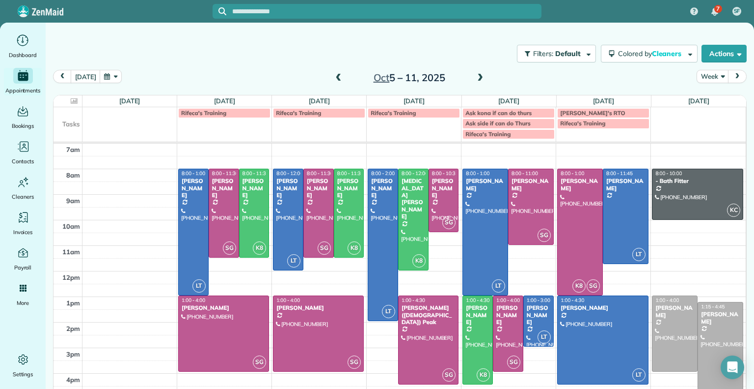
click at [334, 80] on span at bounding box center [339, 78] width 11 height 9
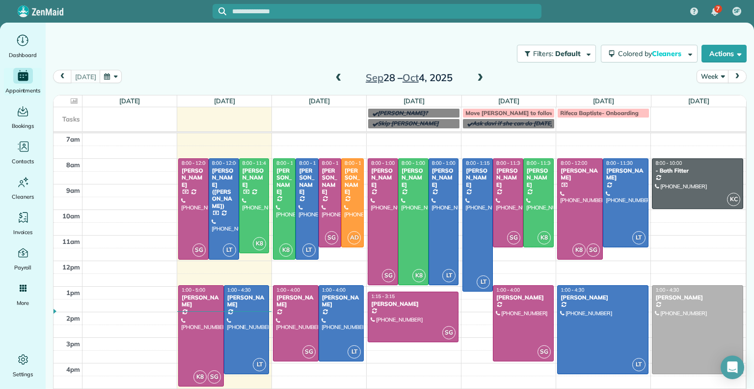
click at [334, 78] on span at bounding box center [339, 78] width 11 height 9
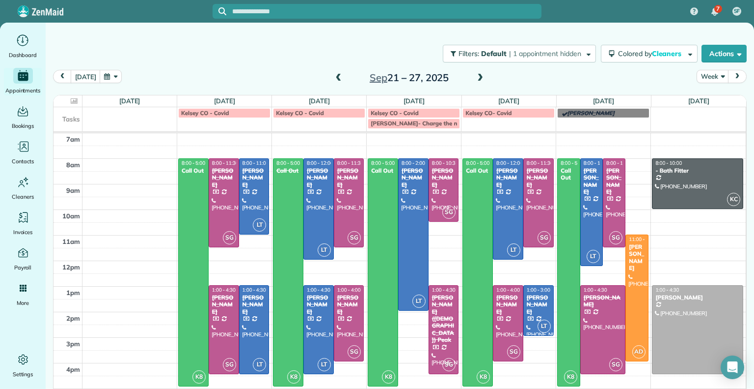
click at [334, 78] on span at bounding box center [339, 78] width 11 height 9
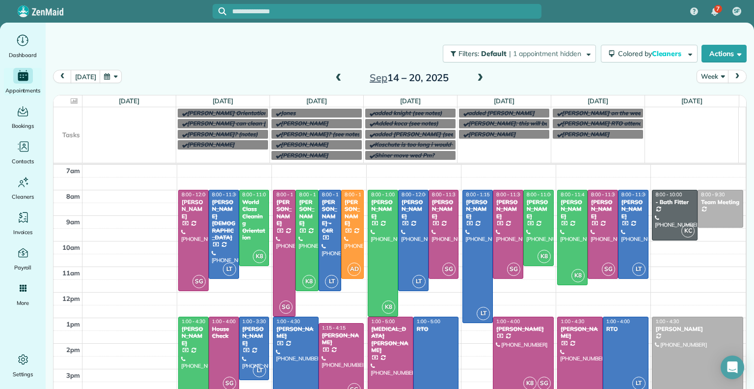
click at [476, 78] on span at bounding box center [480, 78] width 11 height 9
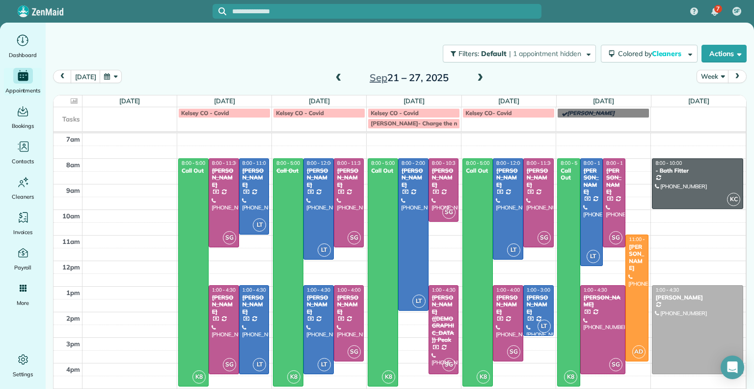
click at [476, 78] on span at bounding box center [480, 78] width 11 height 9
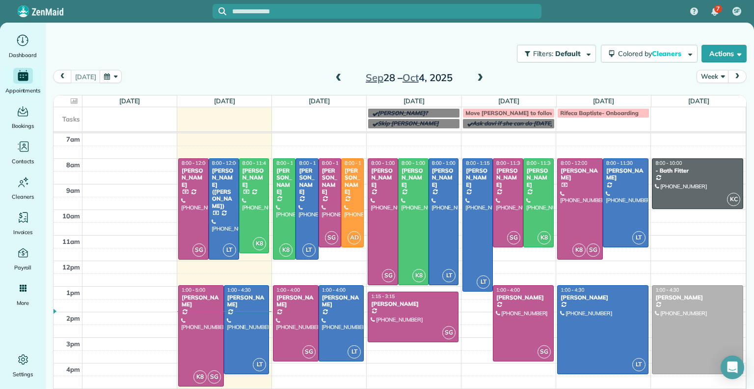
click at [475, 74] on span at bounding box center [480, 78] width 11 height 9
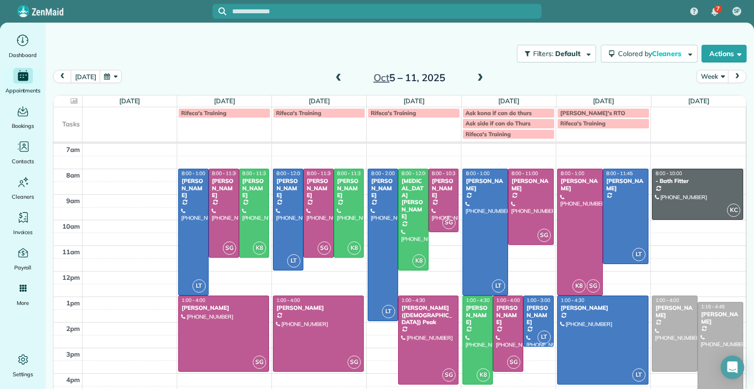
click at [335, 78] on span at bounding box center [339, 78] width 11 height 9
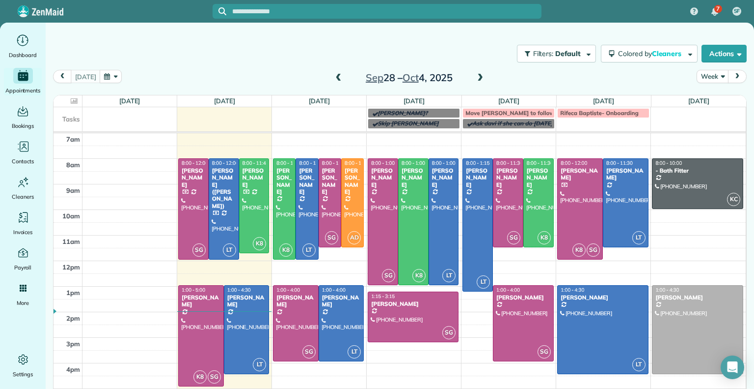
click at [475, 74] on span at bounding box center [480, 78] width 11 height 9
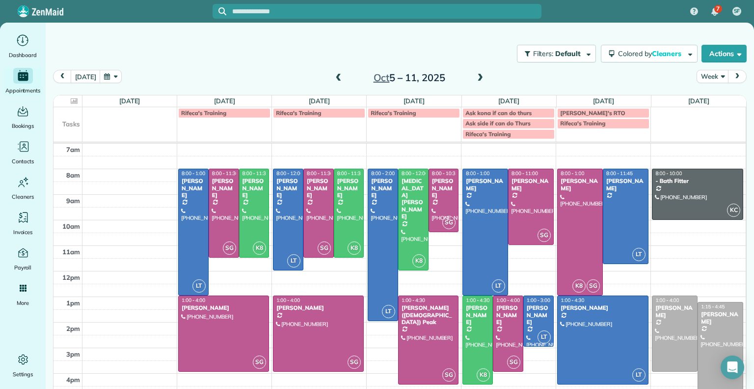
click at [337, 74] on span at bounding box center [339, 78] width 11 height 9
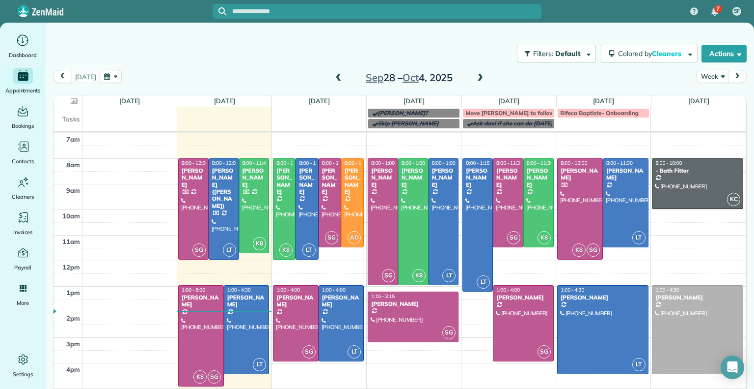
click at [475, 76] on span at bounding box center [480, 78] width 11 height 9
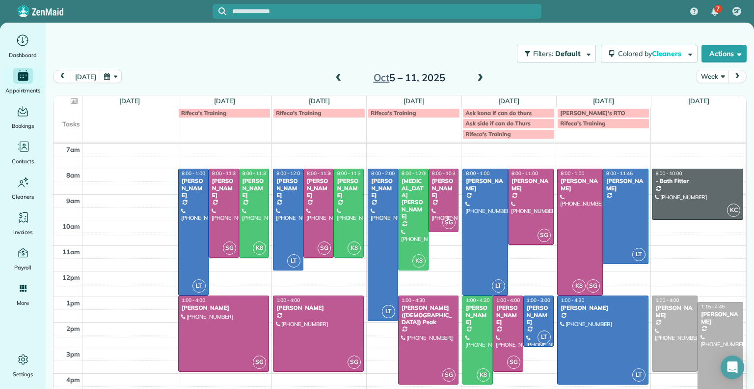
click at [475, 76] on span at bounding box center [480, 78] width 11 height 9
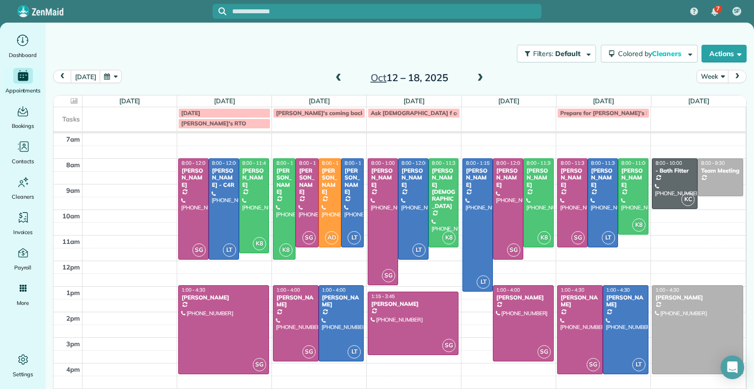
click at [475, 76] on span at bounding box center [480, 78] width 11 height 9
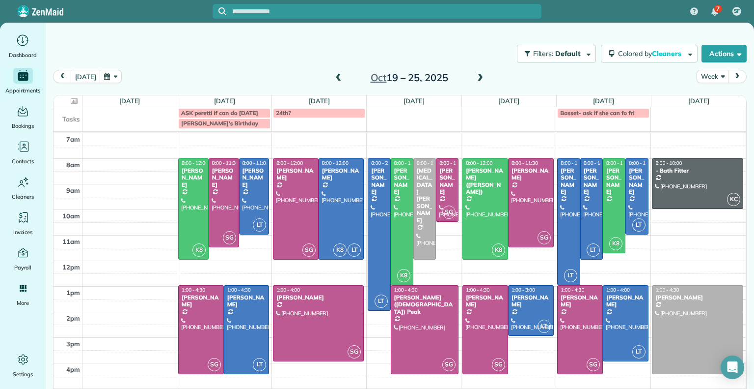
click at [475, 76] on span at bounding box center [480, 78] width 11 height 9
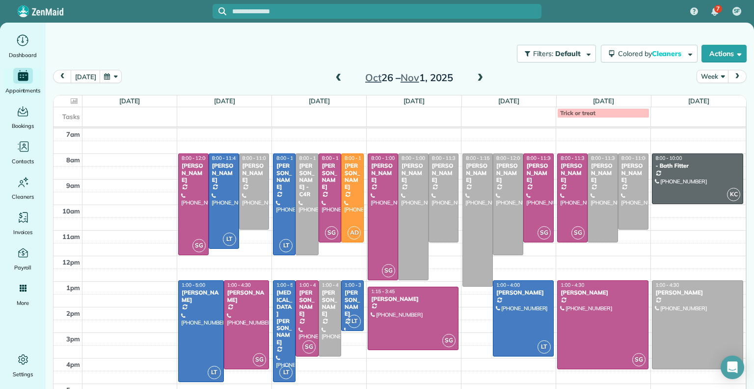
click at [475, 76] on span at bounding box center [480, 78] width 11 height 9
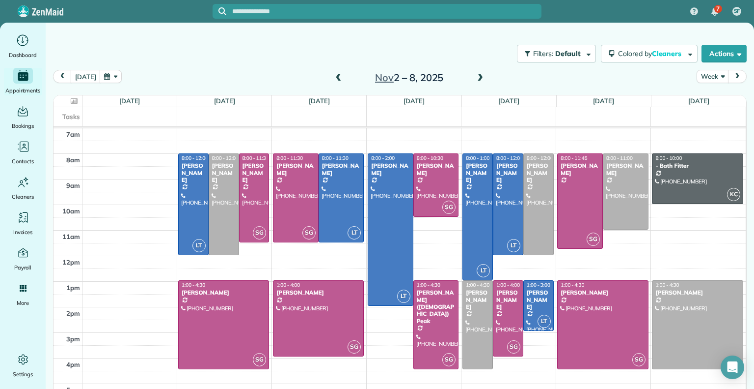
click at [334, 78] on span at bounding box center [339, 78] width 11 height 9
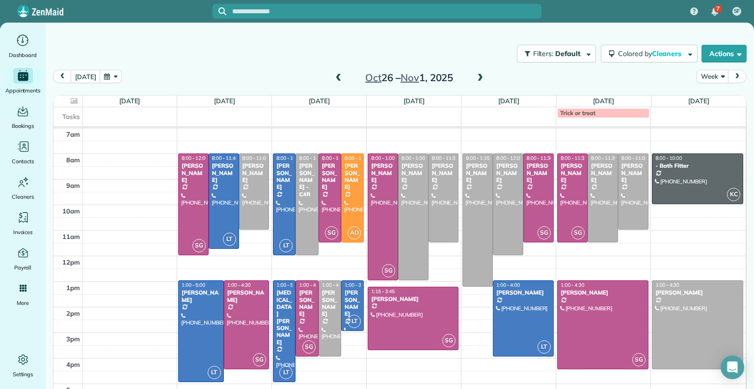
click at [475, 76] on span at bounding box center [480, 78] width 11 height 9
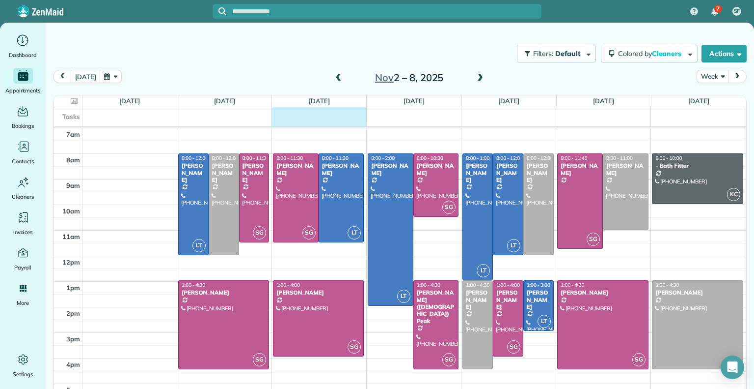
click at [314, 120] on div "Tasks" at bounding box center [400, 116] width 693 height 19
click at [476, 76] on div "**********" at bounding box center [377, 194] width 754 height 389
click at [476, 76] on span at bounding box center [480, 78] width 11 height 9
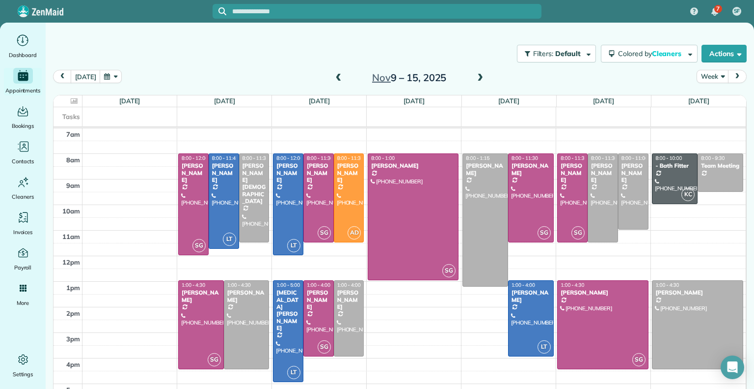
click at [476, 76] on span at bounding box center [480, 78] width 11 height 9
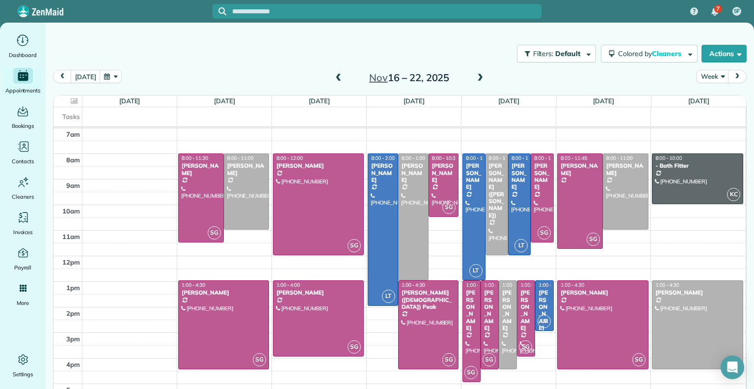
click at [476, 76] on span at bounding box center [480, 78] width 11 height 9
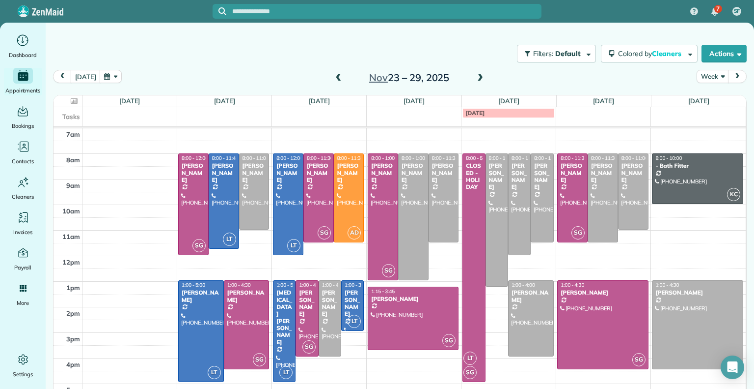
click at [476, 76] on span at bounding box center [480, 78] width 11 height 9
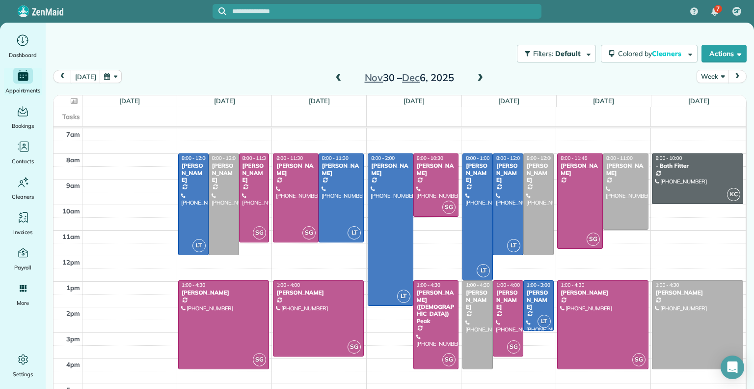
click at [338, 74] on span at bounding box center [339, 78] width 11 height 9
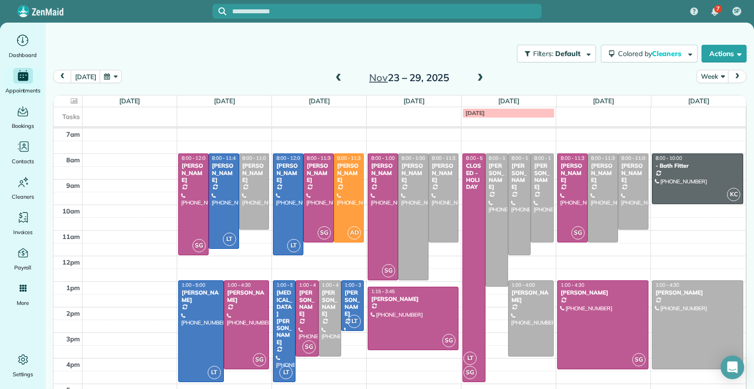
click at [338, 74] on span at bounding box center [339, 78] width 11 height 9
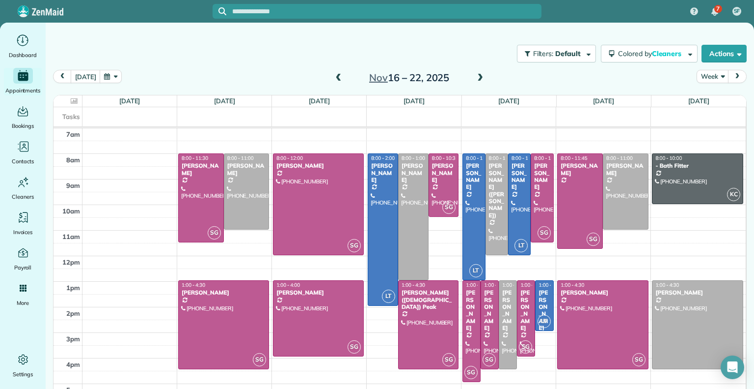
click at [338, 74] on span at bounding box center [339, 78] width 11 height 9
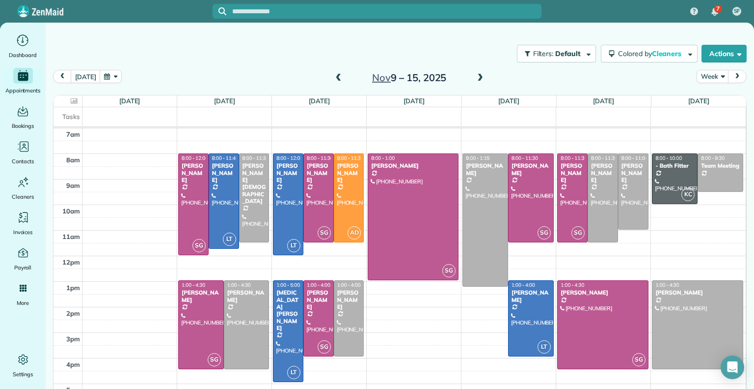
click at [339, 72] on div "Nov 9 – 15, 2025" at bounding box center [409, 78] width 157 height 16
click at [334, 80] on span at bounding box center [339, 78] width 11 height 9
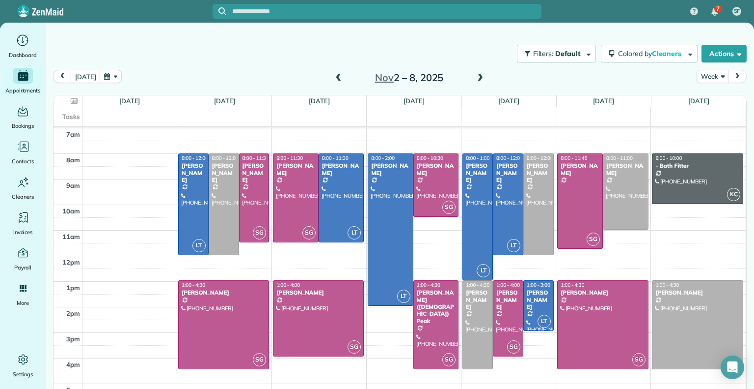
click at [467, 54] on div "Filters: Default | 1 appointment hidden Colored by Cleaners Color by Cleaner Co…" at bounding box center [400, 53] width 709 height 32
click at [334, 76] on span at bounding box center [339, 78] width 11 height 9
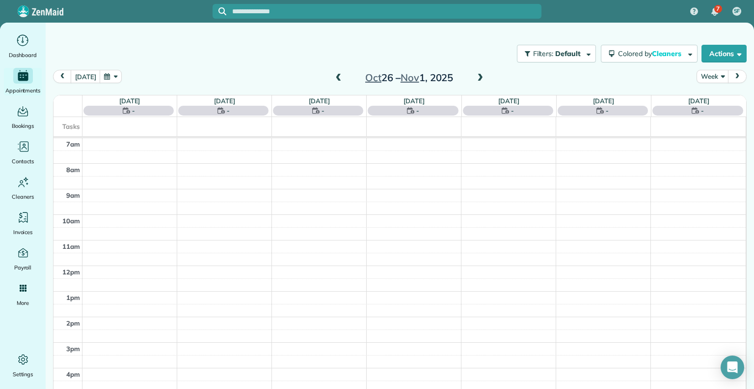
scroll to position [28, 0]
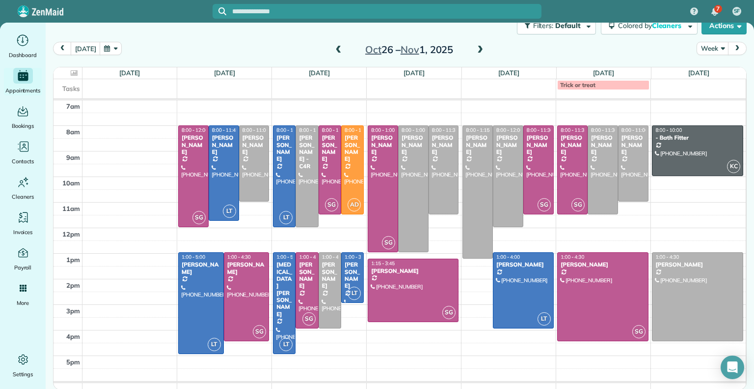
drag, startPoint x: 96, startPoint y: 39, endPoint x: 85, endPoint y: 51, distance: 16.0
click at [85, 51] on div "Filters: Default | 1 appointment hidden Colored by Cleaners Color by Cleaner Co…" at bounding box center [400, 176] width 709 height 362
click at [85, 51] on button "today" at bounding box center [85, 48] width 29 height 13
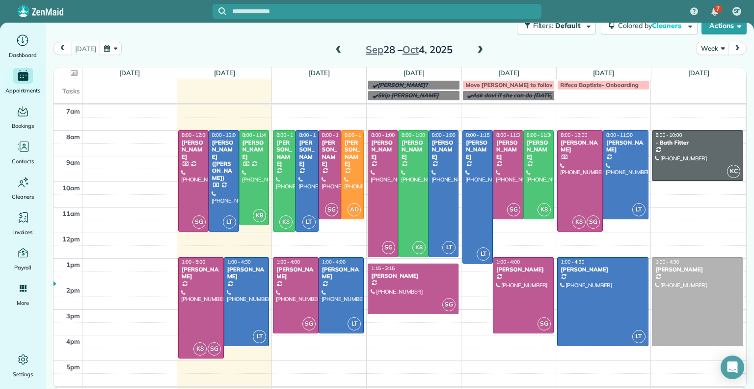
click at [337, 52] on span at bounding box center [339, 50] width 11 height 9
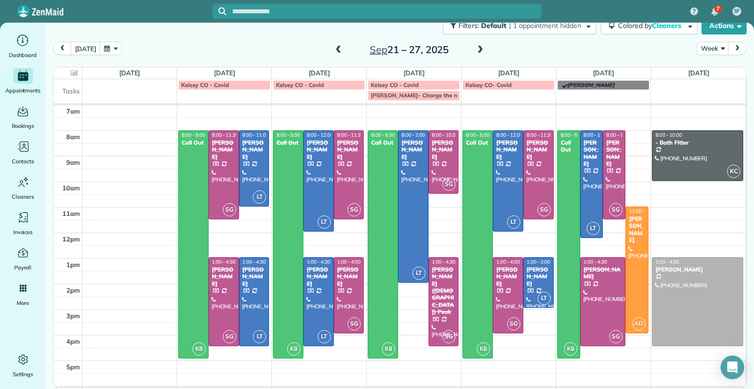
click at [478, 53] on span at bounding box center [480, 50] width 11 height 9
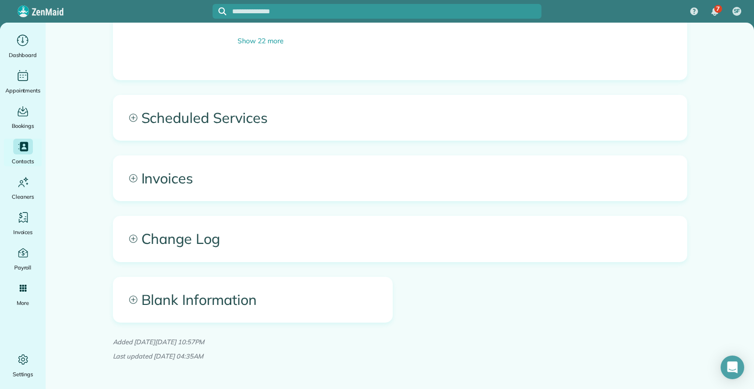
scroll to position [1144, 0]
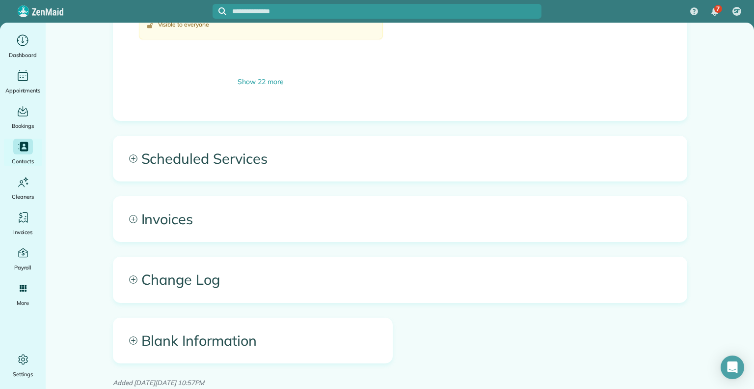
click at [450, 150] on span "Scheduled Services" at bounding box center [400, 158] width 574 height 45
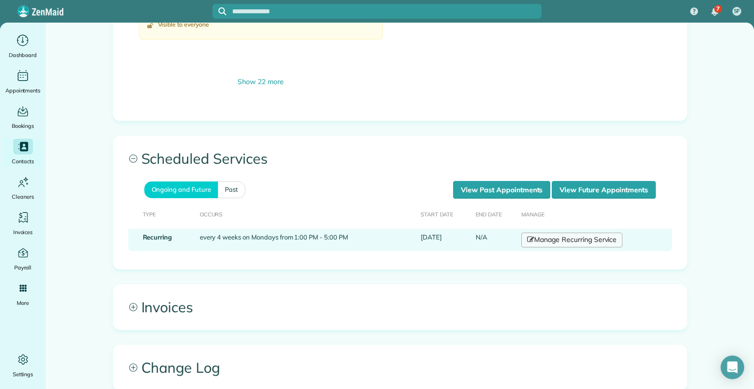
click at [590, 232] on link "Manage Recurring Service" at bounding box center [572, 239] width 101 height 15
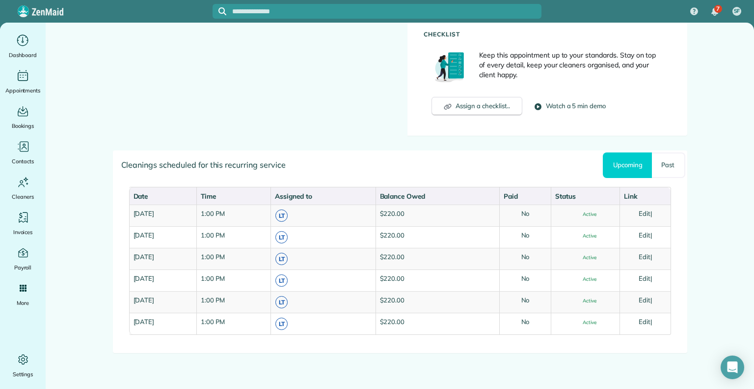
scroll to position [420, 0]
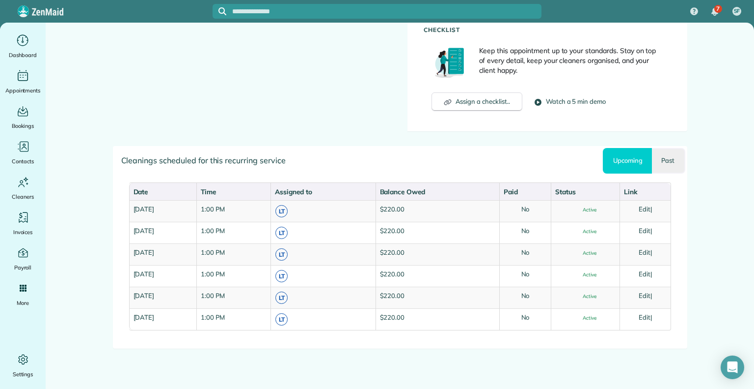
click at [663, 167] on link "Past" at bounding box center [668, 161] width 33 height 26
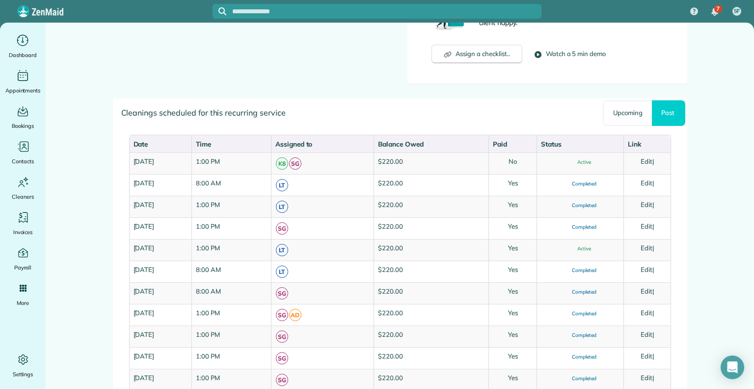
scroll to position [467, 0]
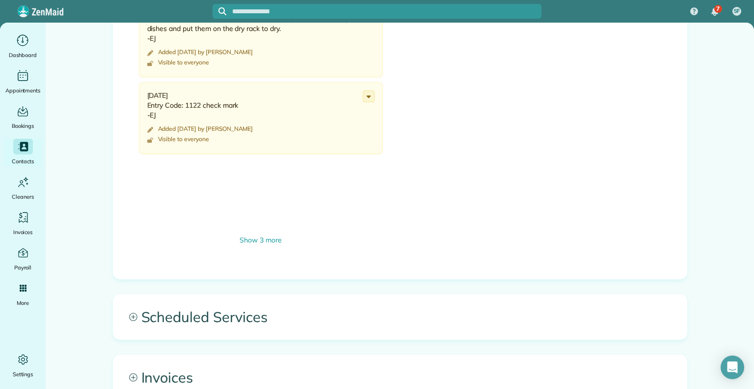
scroll to position [1100, 0]
click at [580, 298] on span "Scheduled Services" at bounding box center [400, 316] width 574 height 45
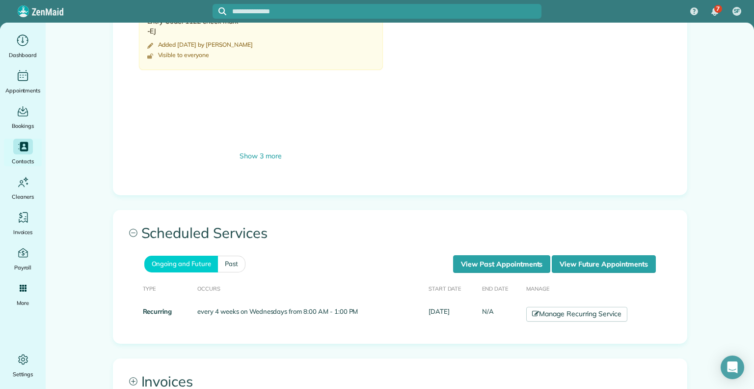
scroll to position [1184, 0]
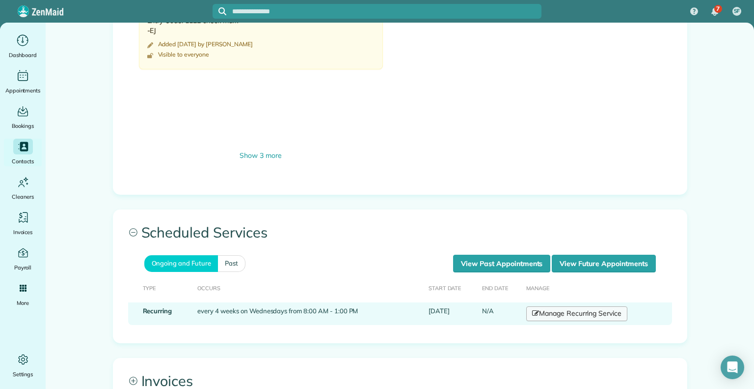
click at [587, 306] on link "Manage Recurring Service" at bounding box center [577, 313] width 101 height 15
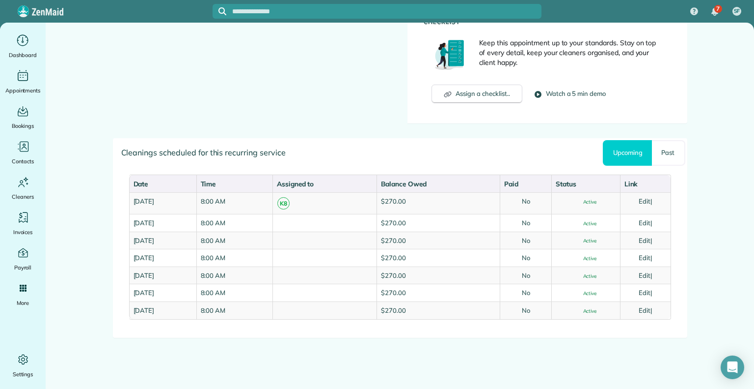
scroll to position [444, 0]
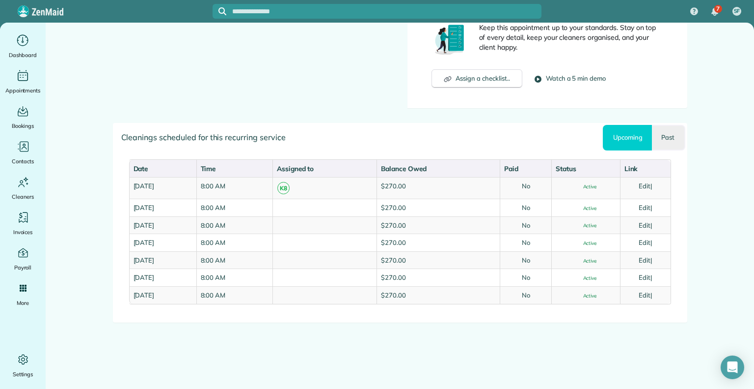
click at [666, 129] on link "Past" at bounding box center [668, 138] width 33 height 26
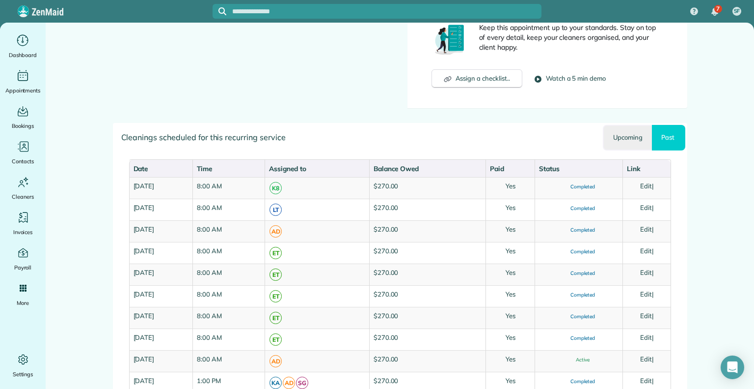
click at [621, 141] on link "Upcoming" at bounding box center [627, 138] width 49 height 26
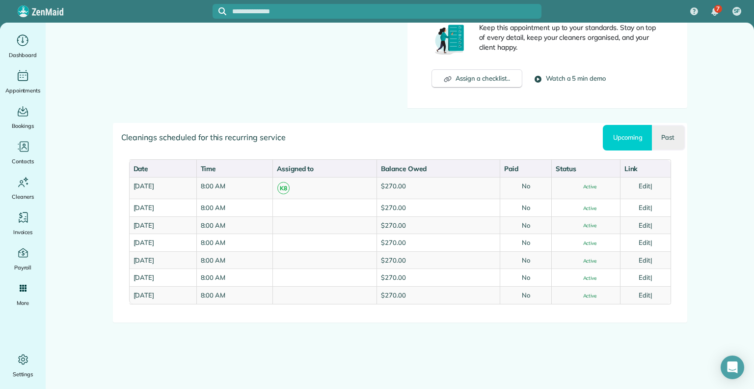
click at [668, 143] on link "Past" at bounding box center [668, 138] width 33 height 26
